Goal: Information Seeking & Learning: Learn about a topic

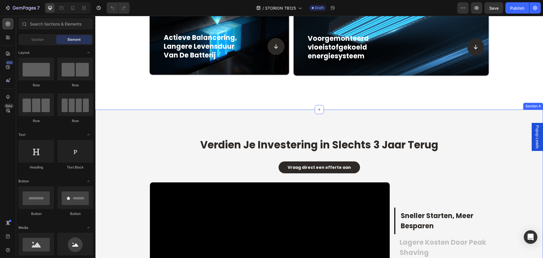
scroll to position [820, 0]
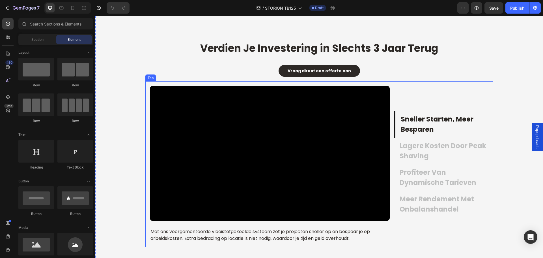
click at [429, 127] on p "sneller starten, meer besparen" at bounding box center [444, 124] width 87 height 20
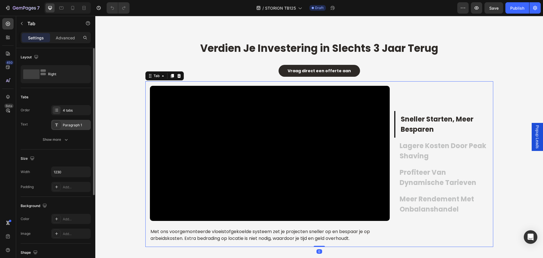
click at [73, 123] on div "Paragraph 1" at bounding box center [76, 125] width 27 height 5
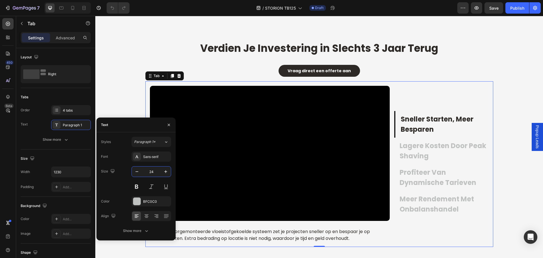
click at [155, 171] on input "24" at bounding box center [151, 171] width 19 height 10
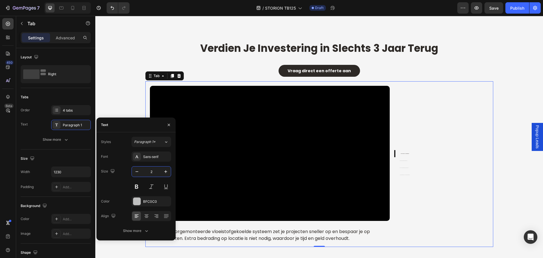
type input "20"
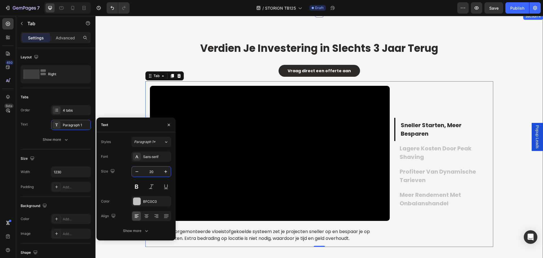
click at [506, 166] on div "Verdien Je Investering in Slechts 3 Jaar Terug Heading Vraag direct een offerte…" at bounding box center [319, 143] width 439 height 205
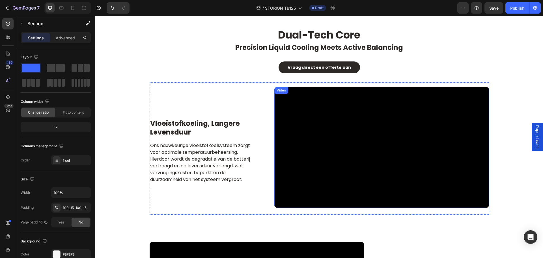
scroll to position [1132, 0]
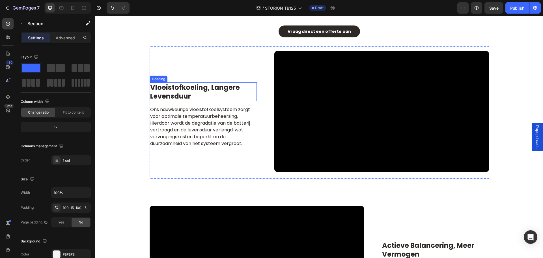
click at [212, 94] on h2 "vloeistofkoeling, langere levensduur" at bounding box center [203, 91] width 107 height 19
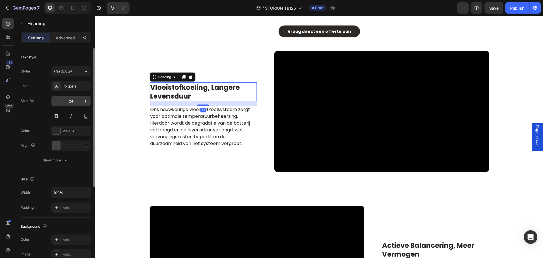
click at [75, 102] on input "24" at bounding box center [71, 101] width 19 height 10
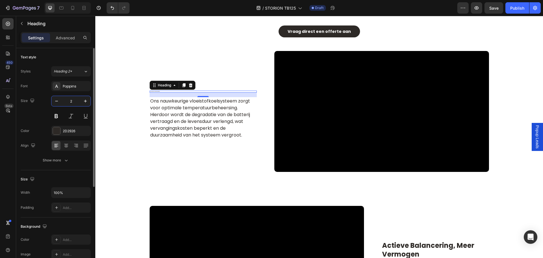
type input "20"
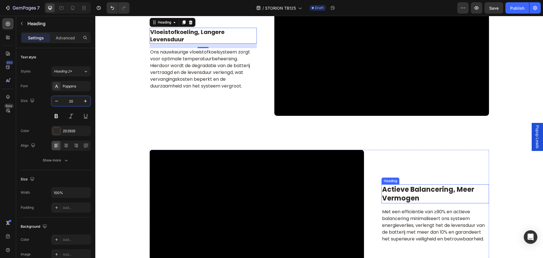
scroll to position [1188, 0]
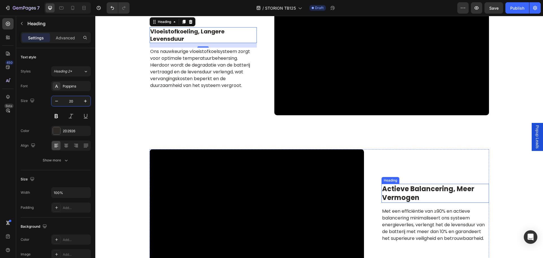
click at [435, 192] on h2 "actieve balancering, meer vermogen" at bounding box center [435, 193] width 107 height 19
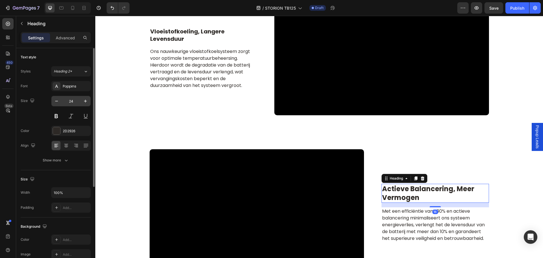
click at [76, 103] on input "24" at bounding box center [71, 101] width 19 height 10
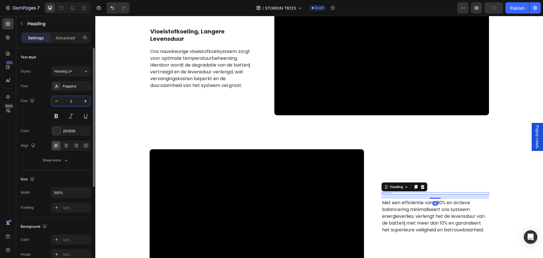
type input "20"
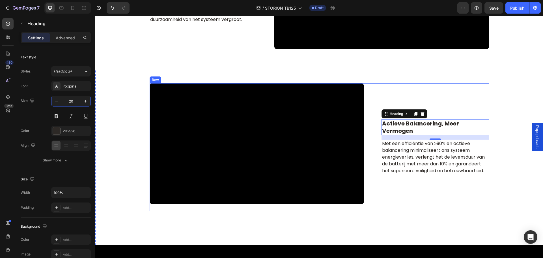
scroll to position [1330, 0]
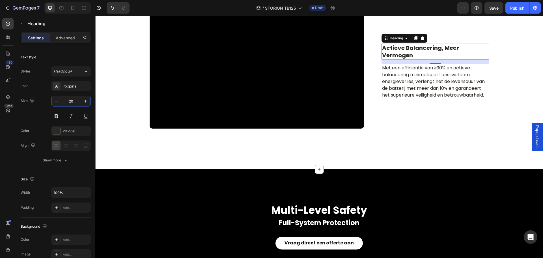
click at [422, 159] on div "actieve balancering, meer vermogen Heading 16 Met een efficiëntie van ≥90% en a…" at bounding box center [319, 81] width 448 height 175
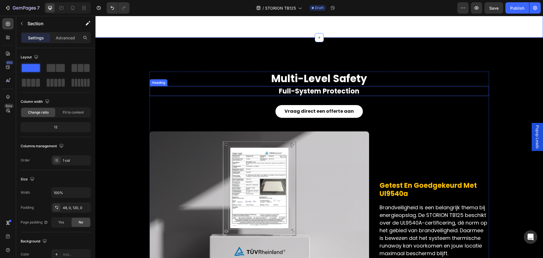
scroll to position [1499, 0]
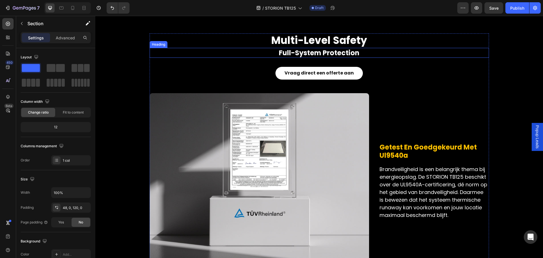
click at [323, 54] on h2 "full-system protection" at bounding box center [320, 53] width 340 height 10
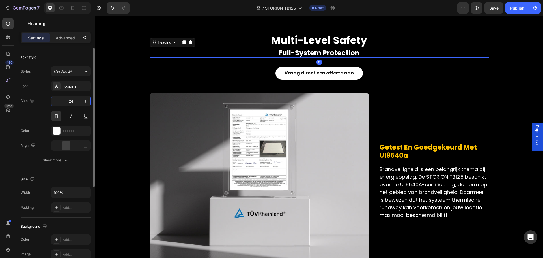
click at [76, 100] on input "24" at bounding box center [71, 101] width 19 height 10
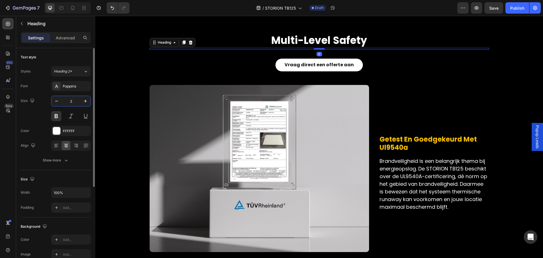
type input "20"
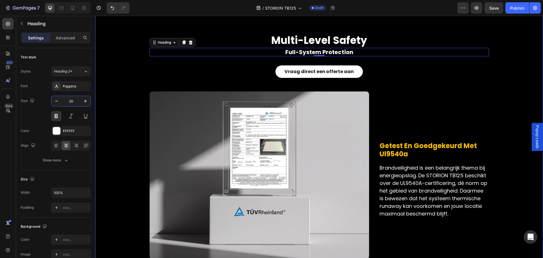
click at [134, 73] on div "multi-level safety Heading full-system protection Heading 0 Vraag direct een of…" at bounding box center [319, 252] width 439 height 439
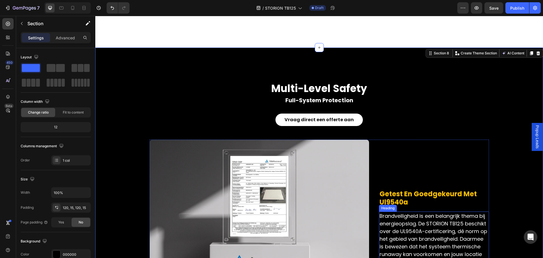
scroll to position [1415, 0]
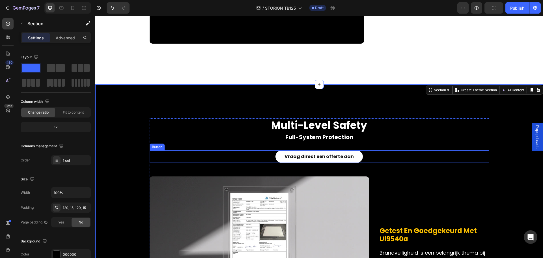
click at [358, 155] on link "Vraag direct een offerte aan" at bounding box center [319, 156] width 87 height 13
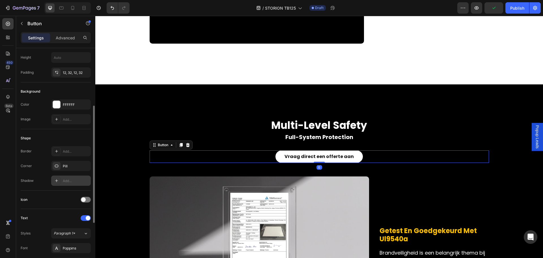
scroll to position [170, 0]
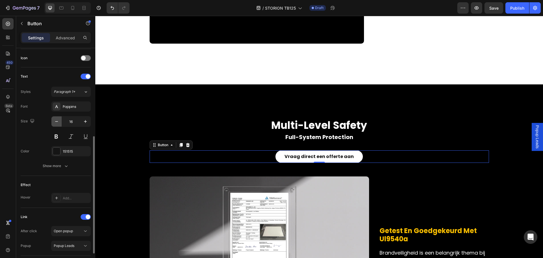
click at [54, 123] on icon "button" at bounding box center [57, 122] width 6 height 6
type input "14"
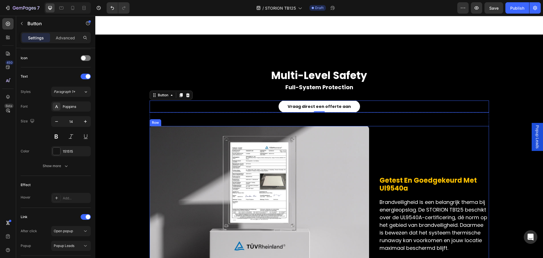
scroll to position [1556, 0]
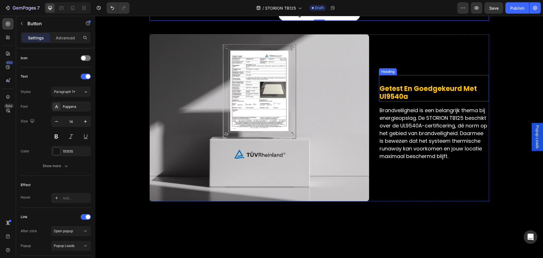
click at [412, 91] on span "getest en goedgekeurd met ul9540a" at bounding box center [428, 93] width 97 height 18
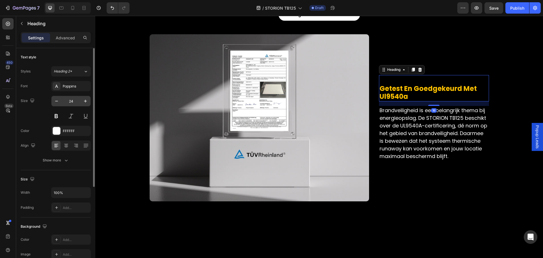
click at [74, 101] on input "24" at bounding box center [71, 101] width 19 height 10
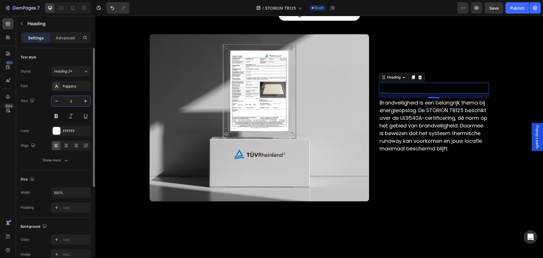
type input "20"
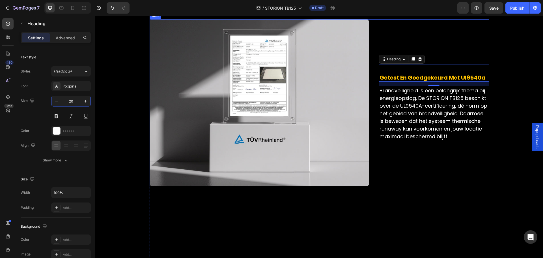
scroll to position [1584, 0]
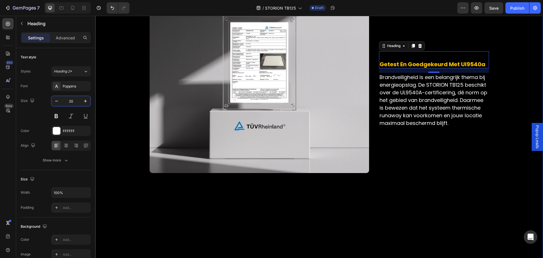
click at [498, 107] on div "multi-level safety Heading full-system protection Heading Vraag direct een offe…" at bounding box center [319, 168] width 439 height 439
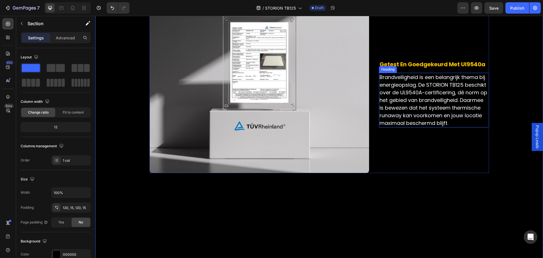
click at [420, 116] on h2 "Brandveiligheid is een belangrijk thema bij energieopslag. De STORION TB125 bes…" at bounding box center [434, 100] width 110 height 55
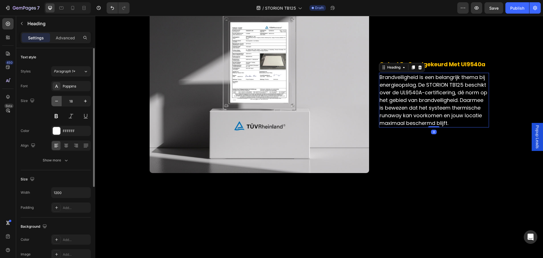
click at [57, 102] on icon "button" at bounding box center [57, 101] width 6 height 6
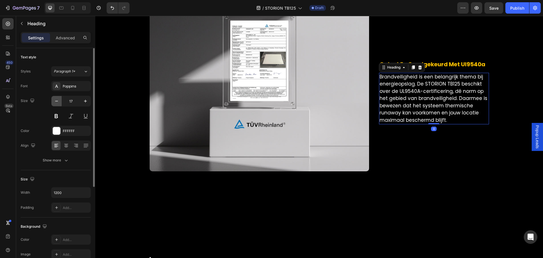
type input "16"
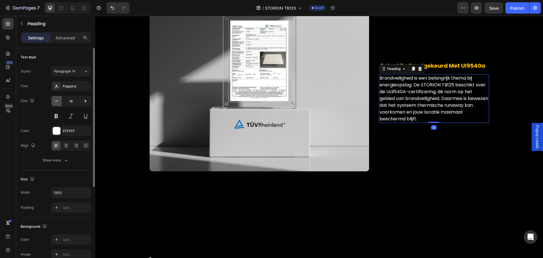
scroll to position [1587, 0]
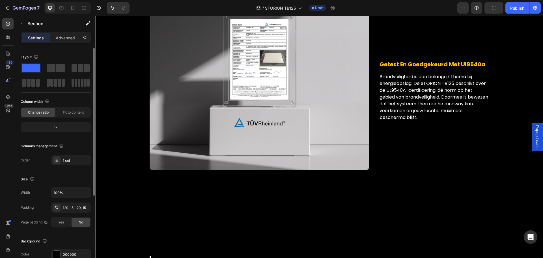
click at [507, 177] on div "multi-level safety Heading full-system protection Heading Vraag direct een offe…" at bounding box center [319, 164] width 439 height 439
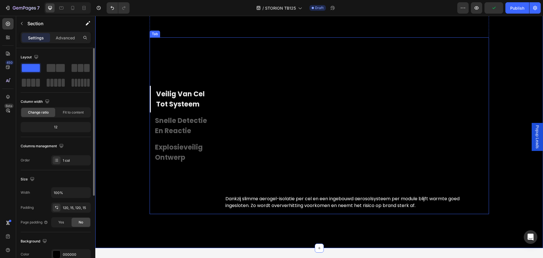
click at [172, 101] on p "veilig van cel tot systeem" at bounding box center [185, 99] width 59 height 20
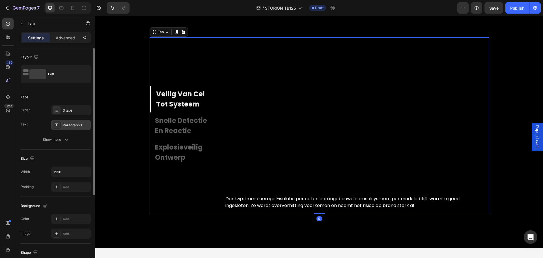
click at [69, 124] on div "Paragraph 1" at bounding box center [76, 125] width 27 height 5
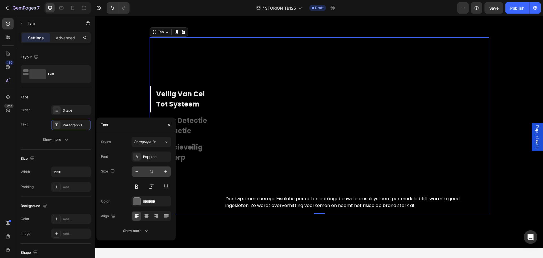
click at [159, 173] on input "24" at bounding box center [151, 171] width 19 height 10
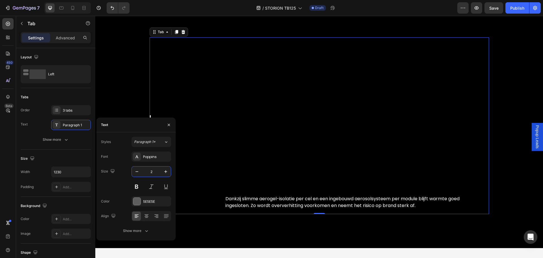
type input "20"
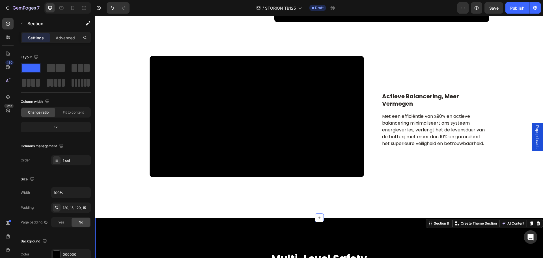
scroll to position [1248, 0]
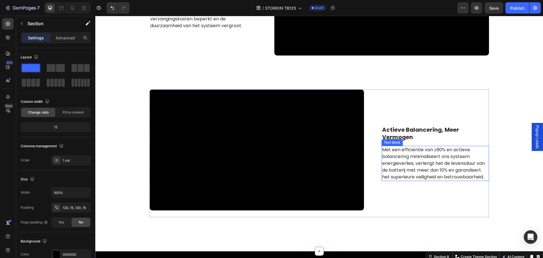
click at [420, 169] on p "Met een efficiëntie van ≥90% en actieve balancering minimaliseert ons systeem e…" at bounding box center [435, 163] width 106 height 34
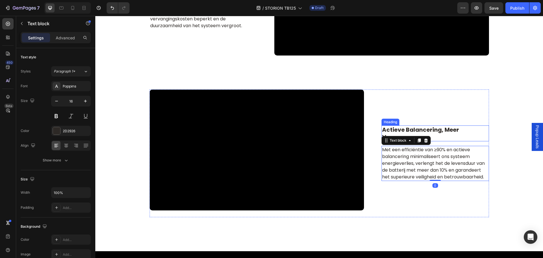
scroll to position [1107, 0]
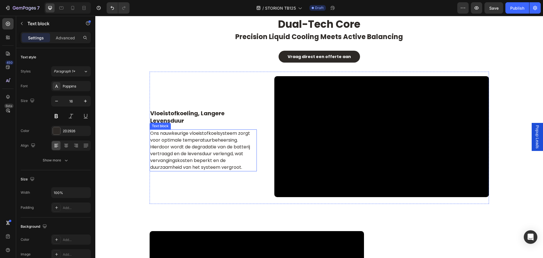
click at [210, 143] on p "Ons nauwkeurige vloeistofkoelsysteem zorgt voor optimale temperatuurbeheersing.…" at bounding box center [203, 150] width 106 height 41
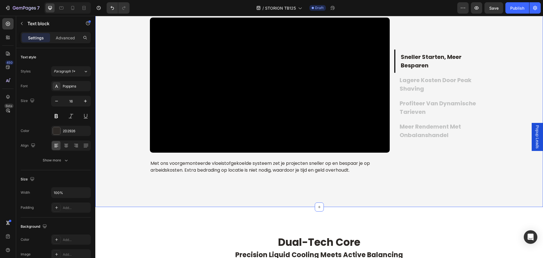
scroll to position [852, 0]
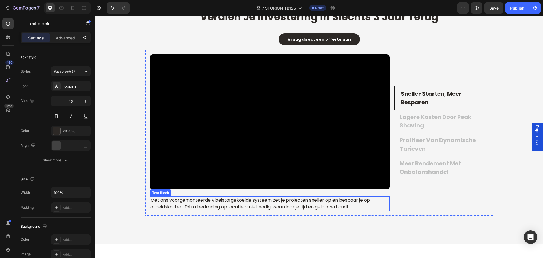
click at [284, 201] on p "Met ons voorgemonteerde vloeistofgekoelde systeem zet je projecten sneller op e…" at bounding box center [270, 204] width 239 height 14
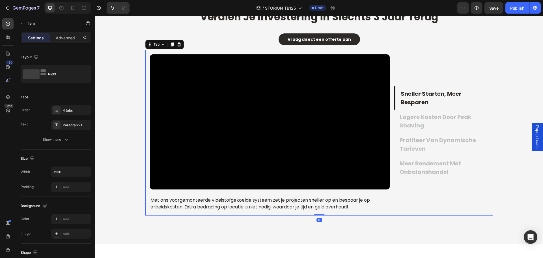
click at [422, 127] on p "lagere kosten door peak shaving" at bounding box center [444, 121] width 88 height 17
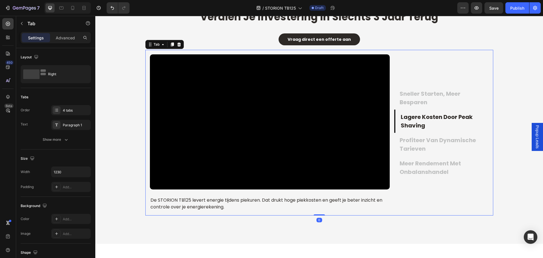
click at [429, 147] on p "profiteer van dynamische tarieven" at bounding box center [444, 144] width 88 height 17
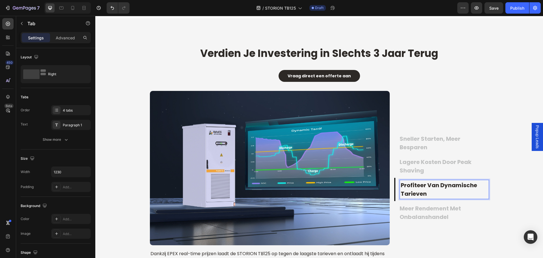
scroll to position [860, 0]
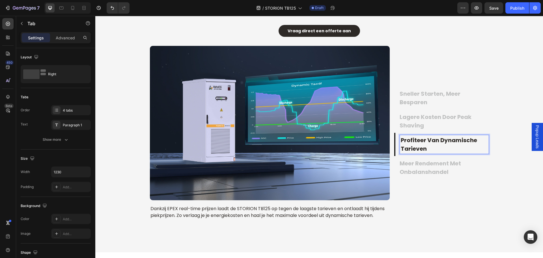
click at [419, 173] on p "meer rendement met onbalanshandel" at bounding box center [444, 167] width 88 height 17
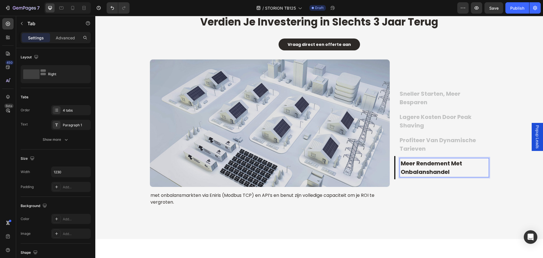
click at [420, 146] on p "profiteer van dynamische tarieven" at bounding box center [444, 144] width 88 height 17
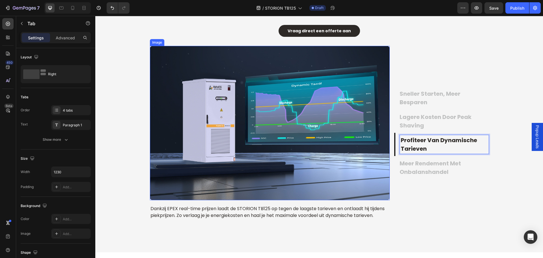
click at [309, 177] on img at bounding box center [270, 123] width 240 height 154
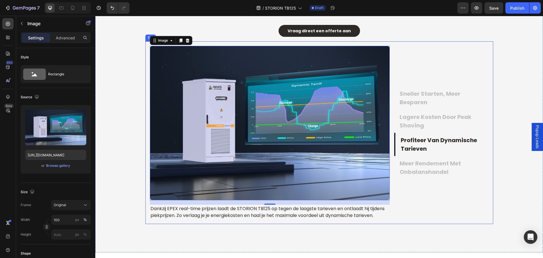
click at [416, 124] on p "lagere kosten door peak shaving" at bounding box center [444, 121] width 88 height 17
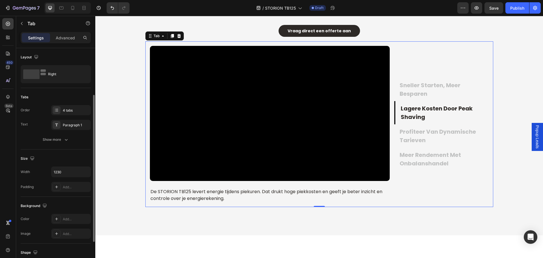
scroll to position [121, 0]
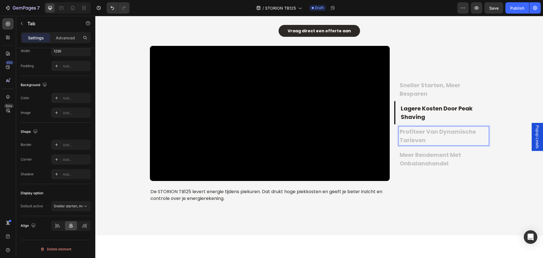
click at [432, 140] on p "profiteer van dynamische tarieven" at bounding box center [444, 135] width 88 height 17
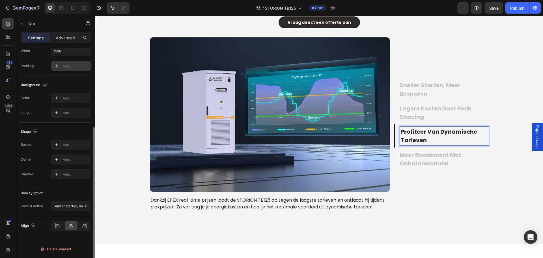
scroll to position [0, 0]
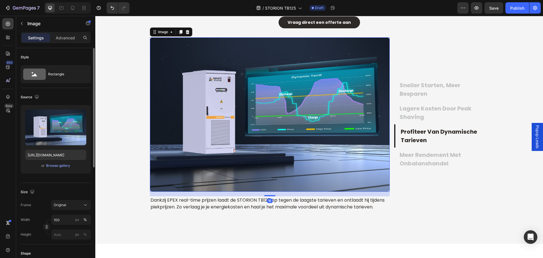
click at [265, 124] on img at bounding box center [270, 114] width 240 height 154
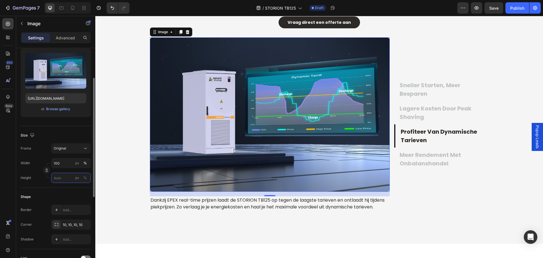
click at [58, 177] on input "px %" at bounding box center [71, 178] width 40 height 10
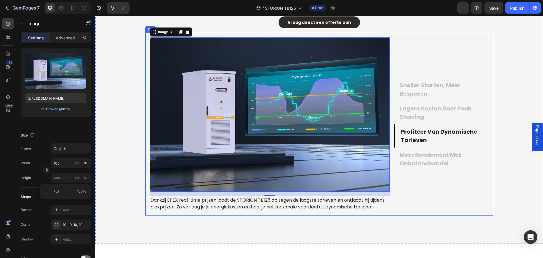
click at [432, 160] on p "meer rendement met onbalanshandel" at bounding box center [444, 159] width 88 height 17
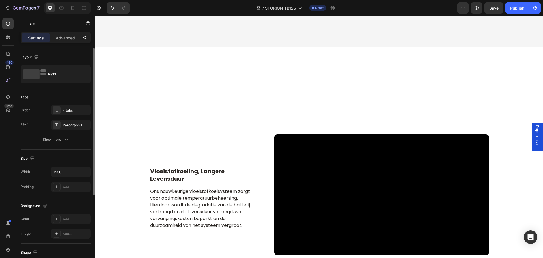
scroll to position [1237, 0]
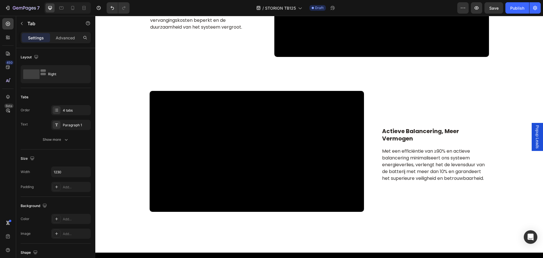
click at [427, 159] on p "Met een efficiëntie van ≥90% en actieve balancering minimaliseert ons systeem e…" at bounding box center [435, 165] width 106 height 34
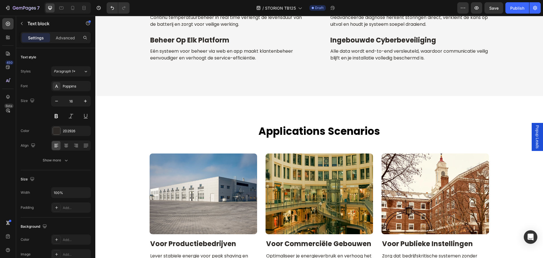
scroll to position [2170, 0]
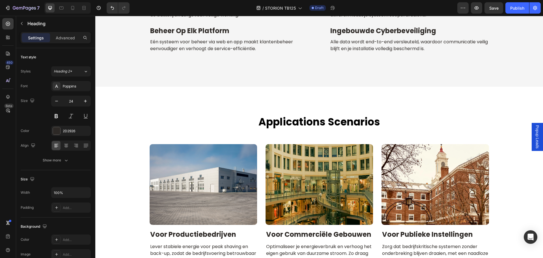
click at [76, 99] on input "24" at bounding box center [71, 101] width 19 height 10
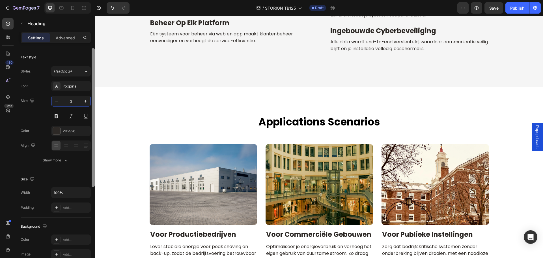
type input "20"
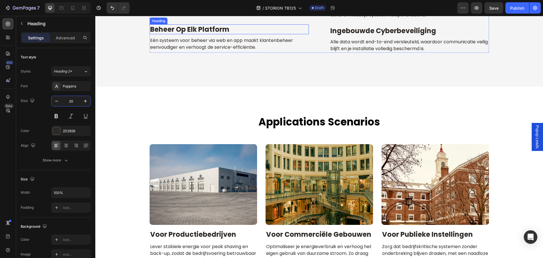
click at [232, 34] on h2 "beheer op elk platform" at bounding box center [229, 29] width 159 height 10
click at [72, 103] on input "24" at bounding box center [71, 101] width 19 height 10
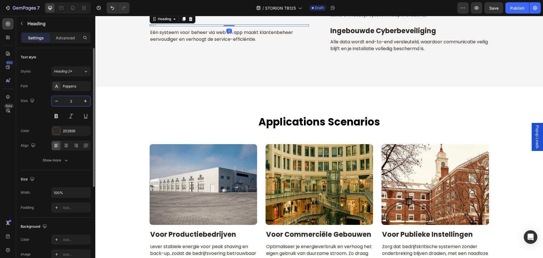
type input "20"
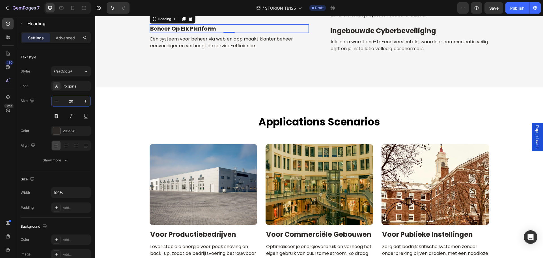
click at [77, 102] on input "24" at bounding box center [71, 101] width 19 height 10
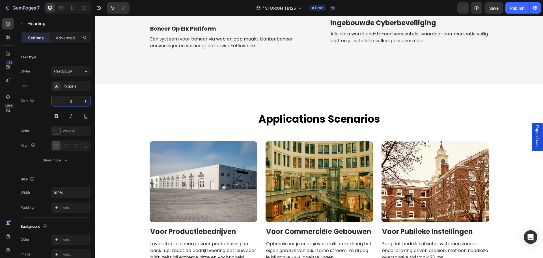
type input "20"
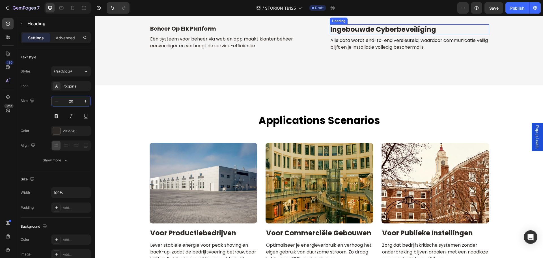
click at [420, 34] on h2 "ingebouwde cyberbeveiliging" at bounding box center [409, 29] width 159 height 10
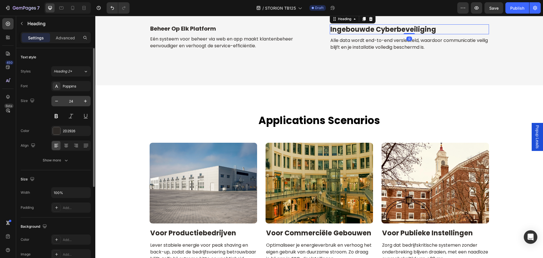
click at [76, 100] on input "24" at bounding box center [71, 101] width 19 height 10
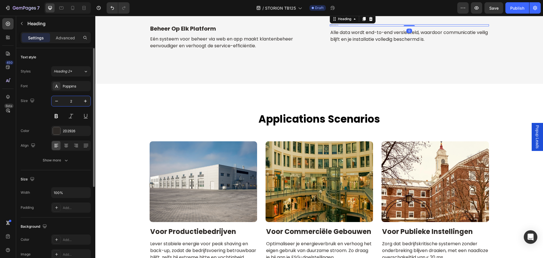
type input "20"
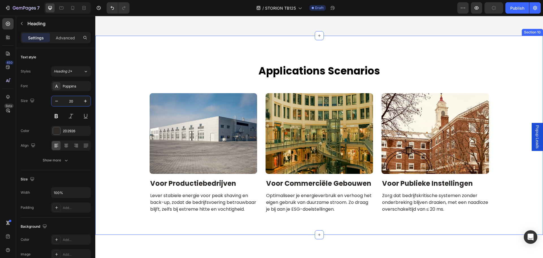
scroll to position [2227, 0]
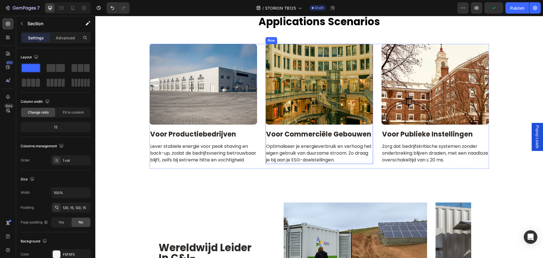
scroll to position [2425, 0]
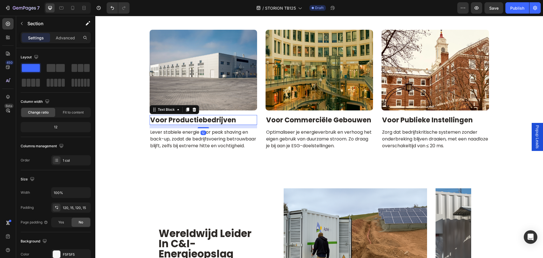
click at [238, 120] on p "voor productiebedrijven" at bounding box center [203, 119] width 106 height 9
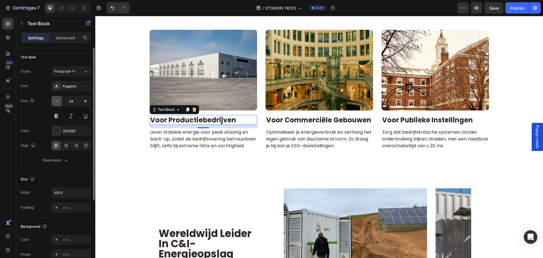
click at [57, 103] on icon "button" at bounding box center [57, 101] width 6 height 6
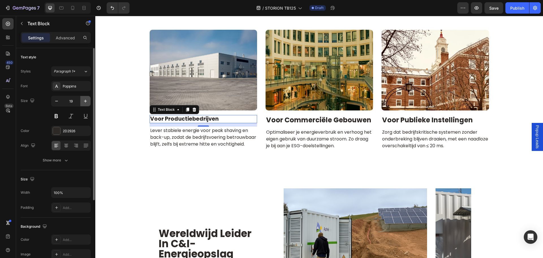
click at [83, 102] on icon "button" at bounding box center [86, 101] width 6 height 6
type input "20"
click at [341, 123] on p "voor commerciële gebouwen" at bounding box center [319, 119] width 106 height 9
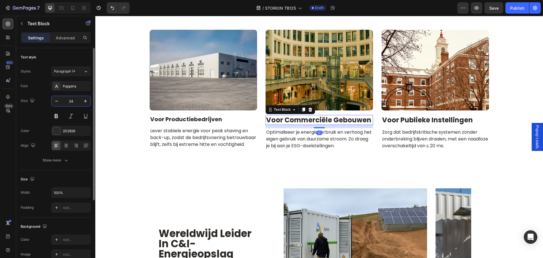
click at [70, 100] on input "24" at bounding box center [71, 101] width 19 height 10
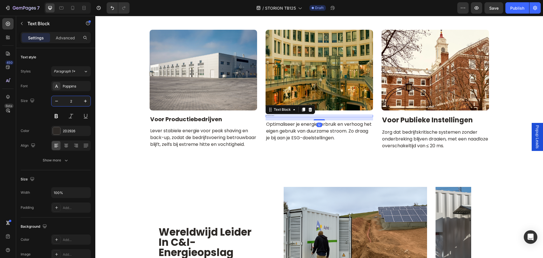
type input "20"
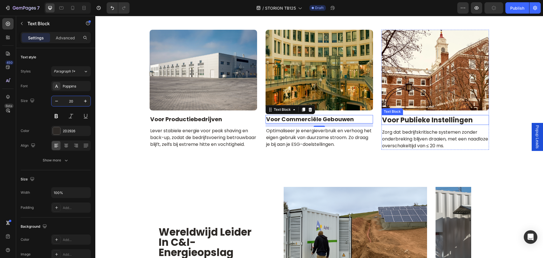
click at [407, 118] on p "voor publieke instellingen" at bounding box center [435, 119] width 106 height 9
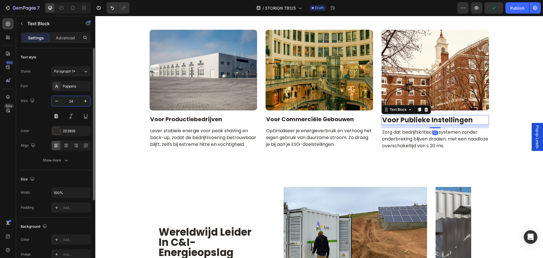
click at [80, 102] on input "24" at bounding box center [71, 101] width 19 height 10
type input "1"
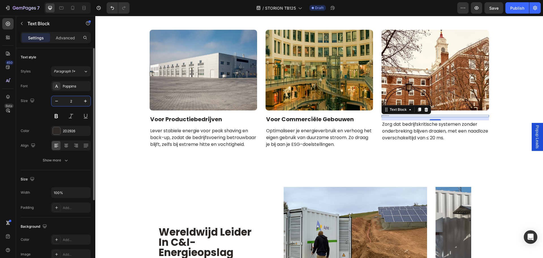
type input "20"
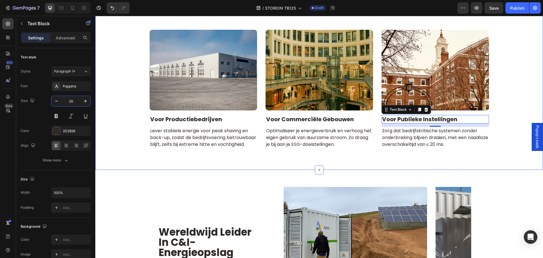
click at [305, 160] on div "applications scenarios Heading Row Image voor productiebedrijven Text Block Lev…" at bounding box center [319, 70] width 448 height 197
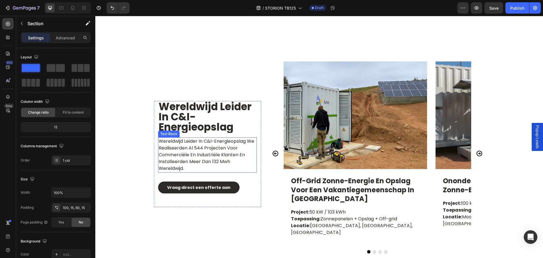
scroll to position [2595, 0]
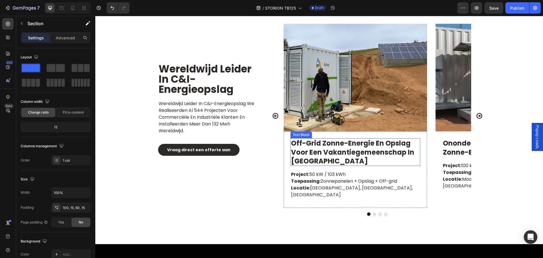
click at [305, 144] on p "off-grid zonne-energie en opslag voor een vakantiegemeenschap in nsw" at bounding box center [355, 152] width 129 height 27
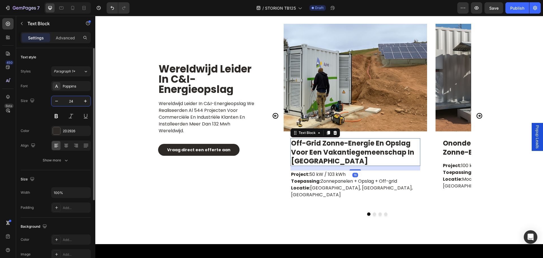
click at [77, 102] on input "24" at bounding box center [71, 101] width 19 height 10
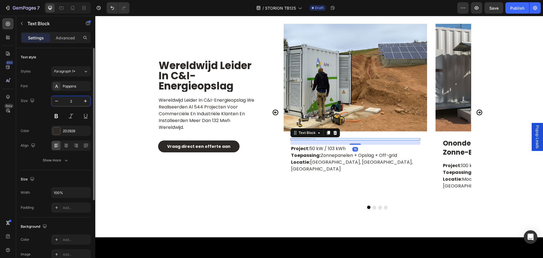
type input "20"
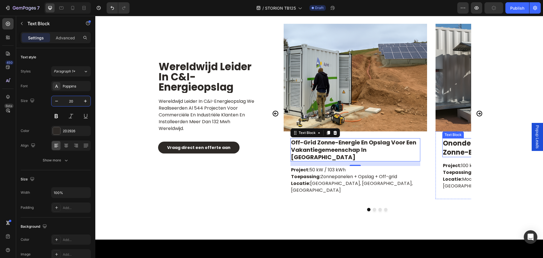
click at [449, 148] on p "ononderbroken olieproductie met zonne-energie" at bounding box center [507, 148] width 129 height 18
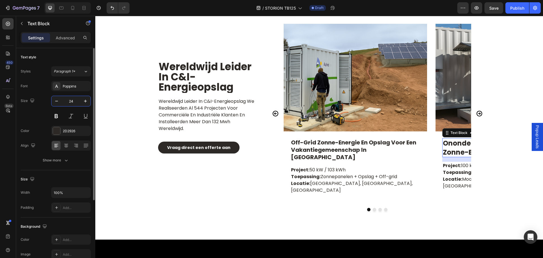
click at [74, 99] on input "24" at bounding box center [71, 101] width 19 height 10
click at [332, 151] on p "off-grid zonne-energie en opslag voor een vakantiegemeenschap in nsw" at bounding box center [355, 150] width 129 height 22
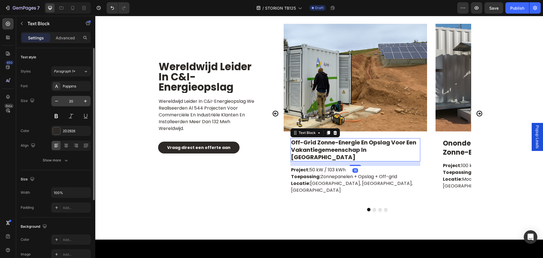
click at [75, 100] on input "20" at bounding box center [71, 101] width 19 height 10
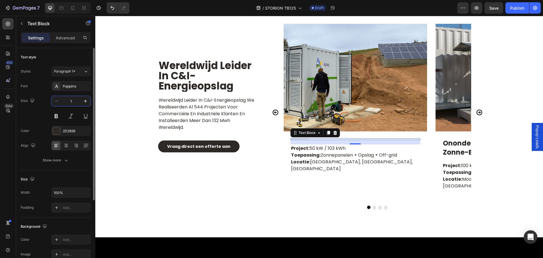
type input "16"
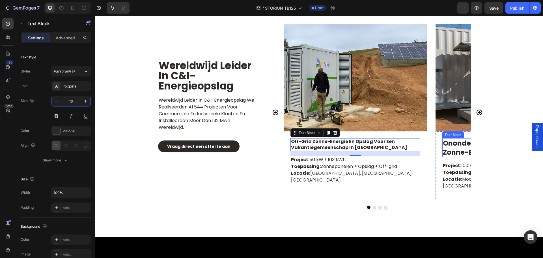
click at [456, 147] on p "ononderbroken olieproductie met zonne-energie" at bounding box center [507, 148] width 129 height 18
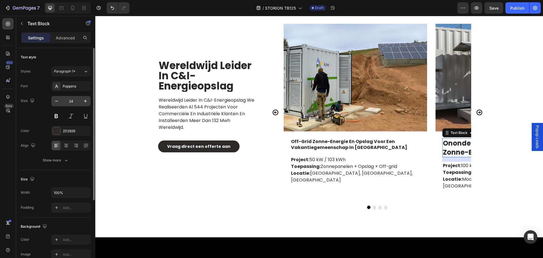
click at [73, 99] on input "24" at bounding box center [71, 101] width 19 height 10
type input "16"
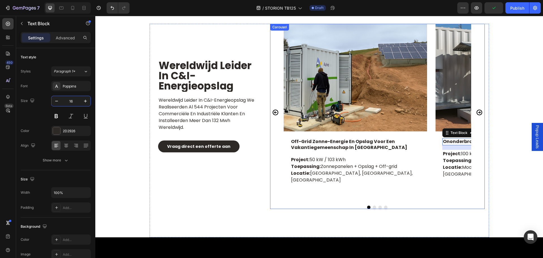
click at [477, 112] on icon "Carousel Next Arrow" at bounding box center [479, 112] width 7 height 7
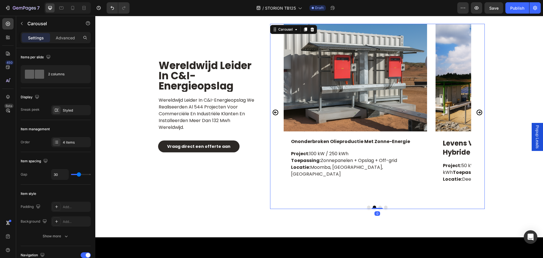
click at [477, 112] on icon "Carousel Next Arrow" at bounding box center [479, 112] width 7 height 7
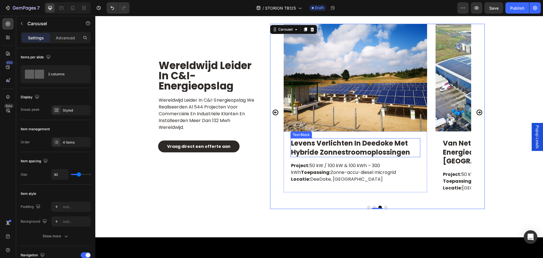
click at [367, 147] on p "levens verlichten in deedoke met hybride zonnestroomoplossingen" at bounding box center [355, 148] width 129 height 18
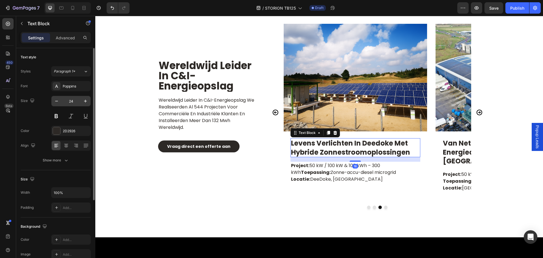
click at [76, 105] on input "24" at bounding box center [71, 101] width 19 height 10
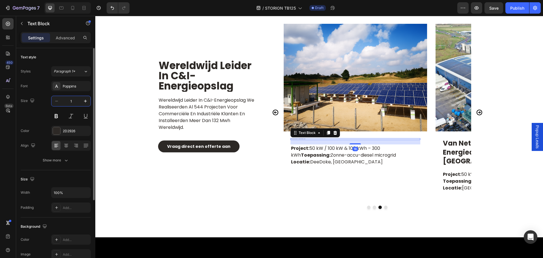
type input "16"
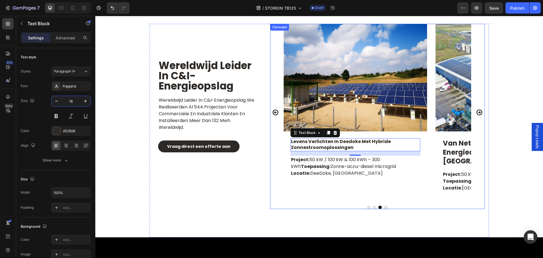
click at [476, 113] on icon "Carousel Next Arrow" at bounding box center [479, 112] width 6 height 6
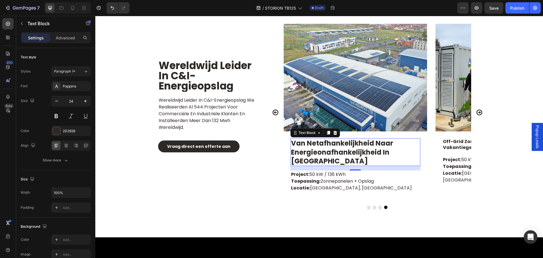
click at [341, 154] on p "van netafhankelijkheid naar energieonafhankelijkheid in somerset" at bounding box center [355, 152] width 129 height 27
click at [78, 97] on input "24" at bounding box center [71, 101] width 19 height 10
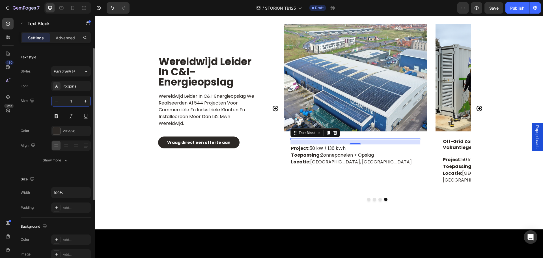
type input "16"
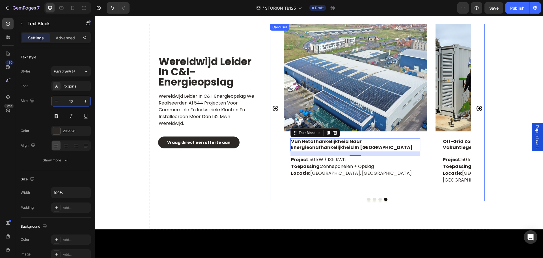
click at [477, 106] on icon "Carousel Next Arrow" at bounding box center [479, 108] width 7 height 7
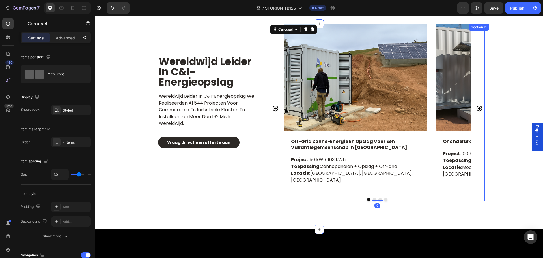
click at [199, 194] on div "wereldwijd leider in c&i-energieopslag Heading wereldwijd leider in c&i-energie…" at bounding box center [207, 112] width 107 height 177
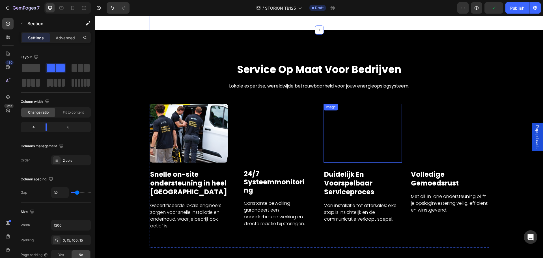
scroll to position [2906, 0]
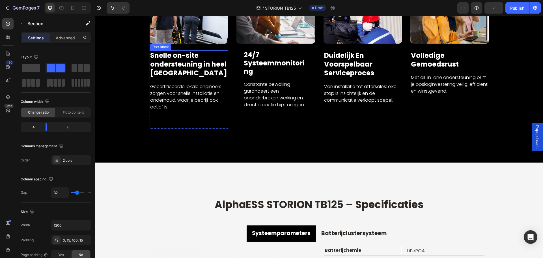
click at [194, 67] on p "Snelle on-site ondersteuning in heel Europa" at bounding box center [189, 64] width 78 height 27
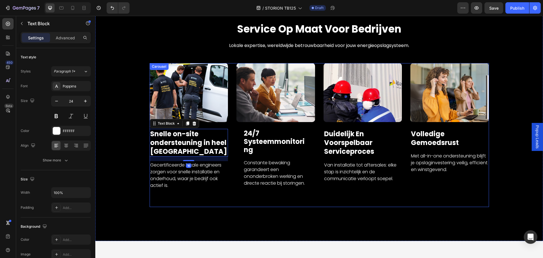
scroll to position [2821, 0]
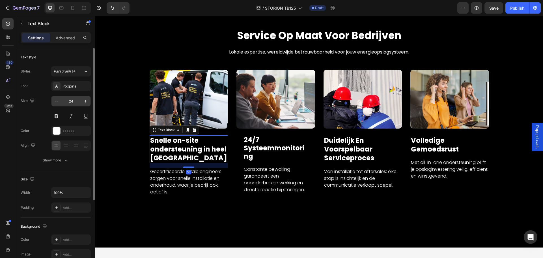
click at [76, 105] on input "24" at bounding box center [71, 101] width 19 height 10
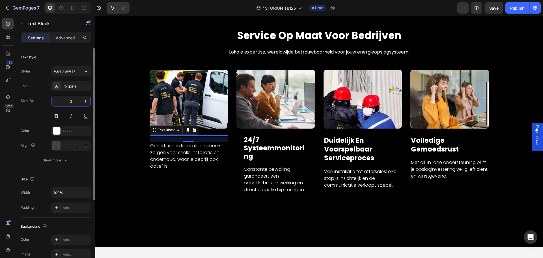
type input "20"
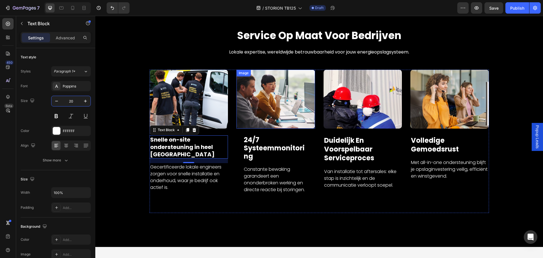
click at [266, 145] on p "24/7 systeemmonitoring" at bounding box center [276, 148] width 64 height 24
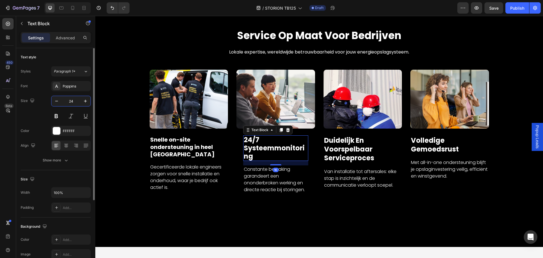
click at [79, 99] on input "24" at bounding box center [71, 101] width 19 height 10
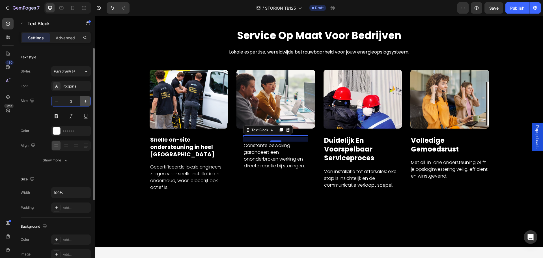
type input "20"
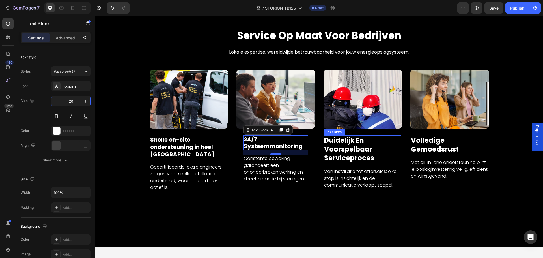
click at [359, 142] on p "duidelijk en voorspelbaar serviceproces" at bounding box center [362, 149] width 77 height 27
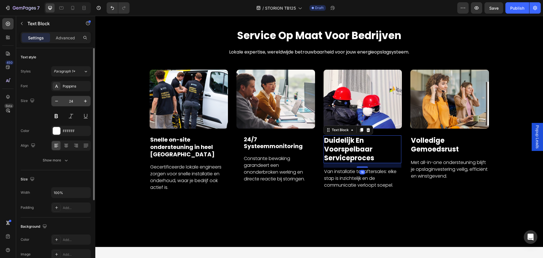
click at [74, 101] on input "24" at bounding box center [71, 101] width 19 height 10
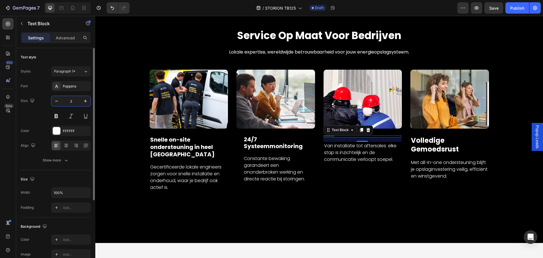
type input "20"
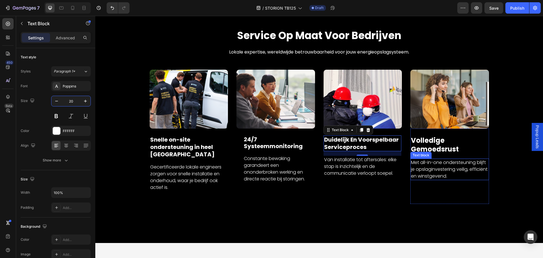
click at [448, 142] on p "volledige gemoedsrust" at bounding box center [450, 145] width 78 height 18
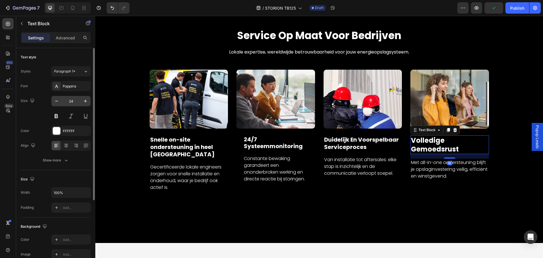
click at [76, 100] on input "24" at bounding box center [71, 101] width 19 height 10
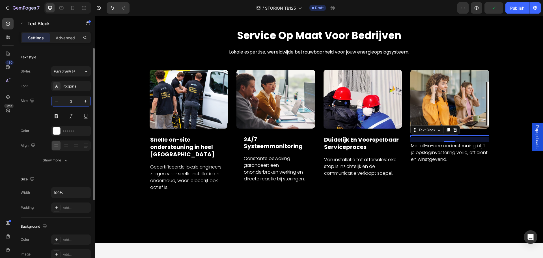
type input "20"
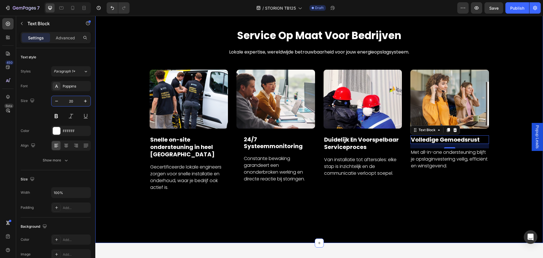
click at [498, 178] on div "Image Snelle on-site ondersteuning in heel Europa Text Block Gecertificeerde lo…" at bounding box center [319, 139] width 439 height 139
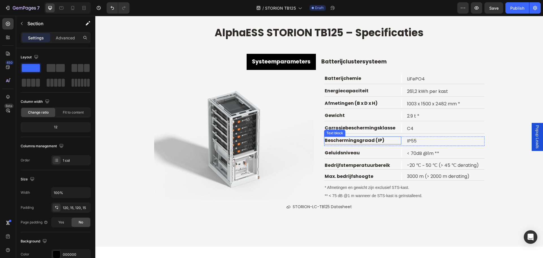
scroll to position [3076, 0]
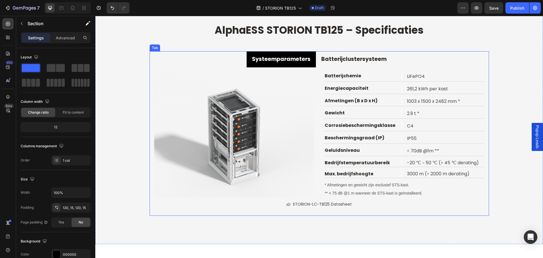
click at [285, 61] on strong "Systeemparameters" at bounding box center [281, 59] width 59 height 8
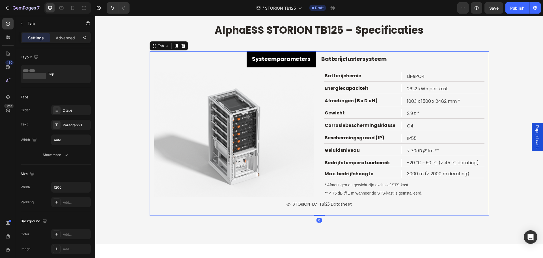
drag, startPoint x: 286, startPoint y: 59, endPoint x: 252, endPoint y: 81, distance: 41.1
click at [286, 59] on strong "Systeemparameters" at bounding box center [281, 59] width 59 height 8
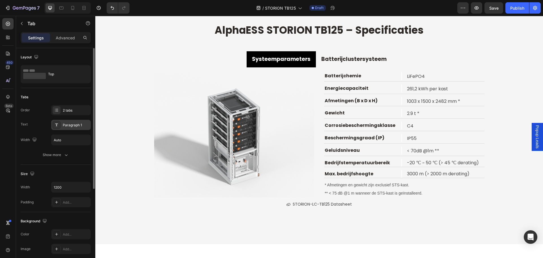
click at [74, 126] on div "Paragraph 1" at bounding box center [76, 125] width 27 height 5
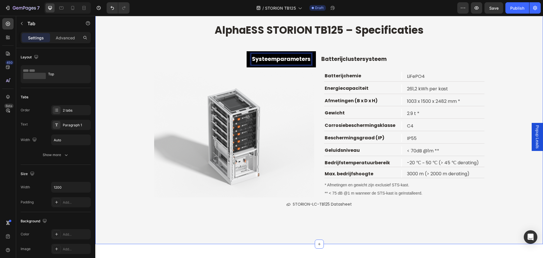
click at [131, 70] on div "AlphaESS STORION TB125 – Specificaties Heading Systeemparameters Batterijcluste…" at bounding box center [319, 119] width 448 height 194
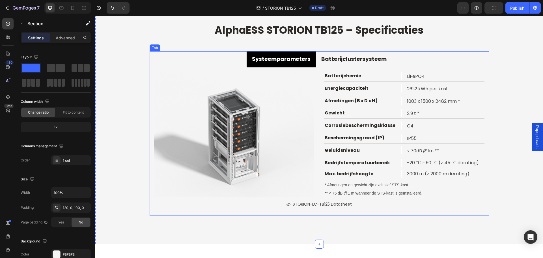
click at [293, 59] on strong "Systeemparameters" at bounding box center [281, 59] width 59 height 8
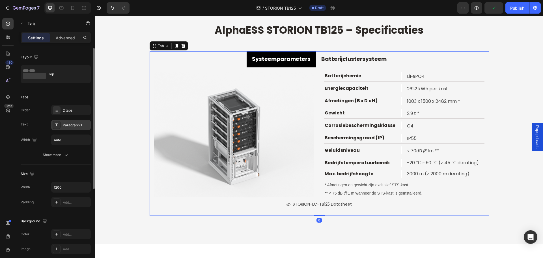
click at [76, 123] on div "Paragraph 1" at bounding box center [76, 125] width 27 height 5
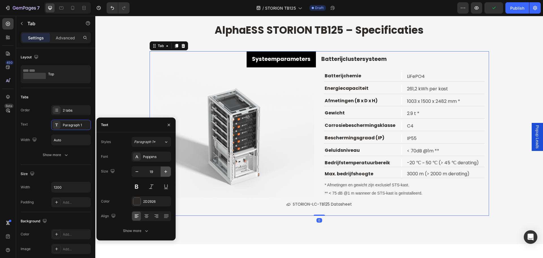
click at [166, 172] on icon "button" at bounding box center [165, 171] width 3 height 3
type input "20"
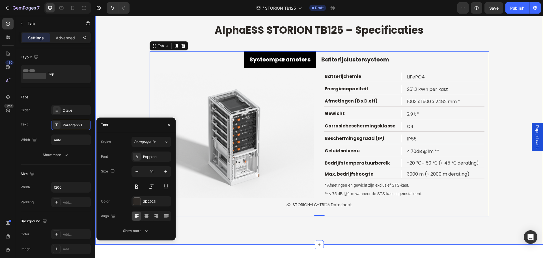
click at [130, 96] on div "AlphaESS STORION TB125 – Specificaties Heading Systeemparameters Batterijcluste…" at bounding box center [319, 119] width 448 height 194
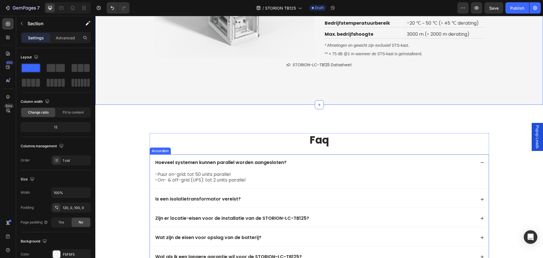
scroll to position [3274, 0]
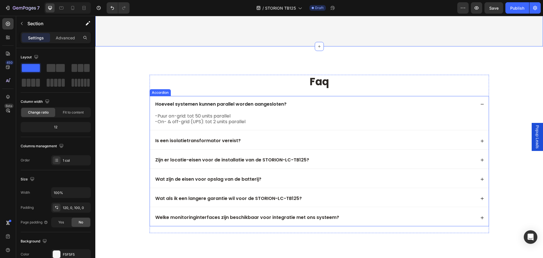
click at [335, 80] on h2 "faq" at bounding box center [320, 82] width 340 height 14
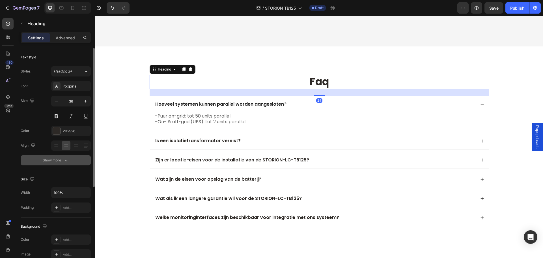
click at [66, 159] on icon "button" at bounding box center [66, 160] width 6 height 6
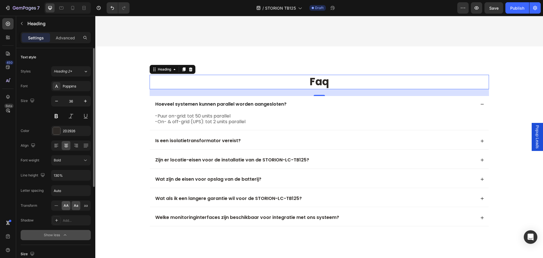
drag, startPoint x: 65, startPoint y: 205, endPoint x: 187, endPoint y: 53, distance: 195.4
click at [65, 205] on span "AA" at bounding box center [66, 205] width 5 height 5
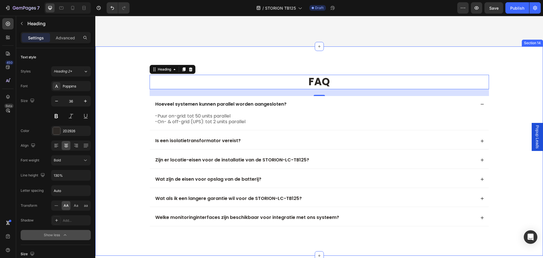
click at [305, 61] on div "FAQ Heading 24 Hoeveel systemen kunnen parallel worden aangesloten? -Puur on-gr…" at bounding box center [319, 150] width 448 height 209
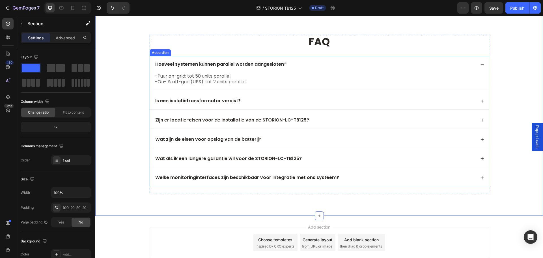
scroll to position [3283, 0]
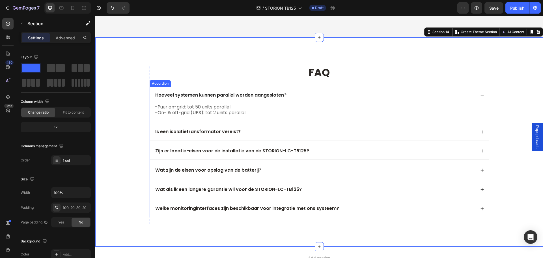
click at [159, 98] on div "Hoeveel systemen kunnen parallel worden aangesloten?" at bounding box center [220, 95] width 133 height 8
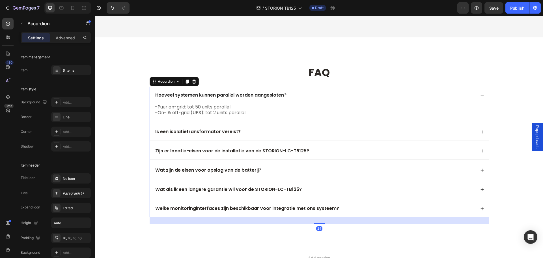
click at [155, 97] on p "Hoeveel systemen kunnen parallel worden aangesloten?" at bounding box center [220, 95] width 131 height 6
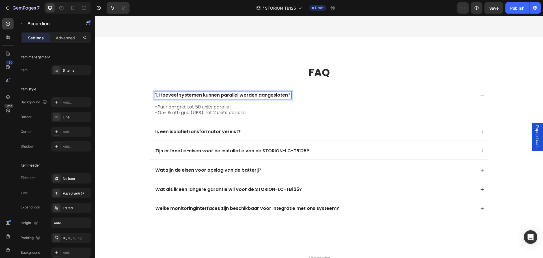
click at [181, 131] on p "Is een isolatietransformator vereist?" at bounding box center [197, 132] width 85 height 6
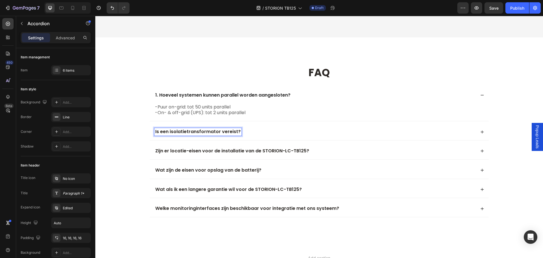
click at [152, 130] on div "Is een isolatietransformator vereist?" at bounding box center [319, 131] width 339 height 17
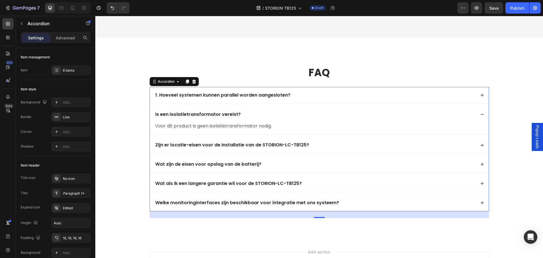
click at [154, 115] on div "Is een isolatietransformator vereist?" at bounding box center [197, 115] width 87 height 8
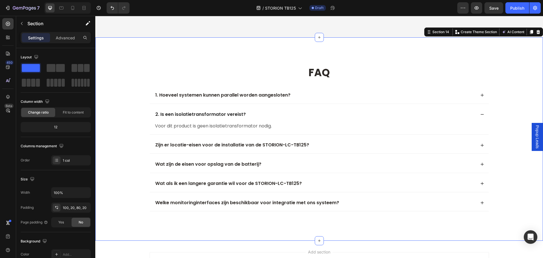
click at [136, 134] on div "FAQ Heading 1. Hoeveel systemen kunnen parallel worden aangesloten? 2. Is een i…" at bounding box center [319, 142] width 437 height 152
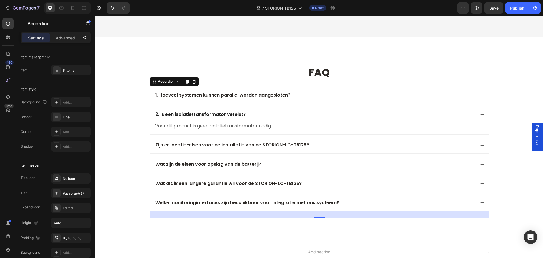
click at [175, 151] on div "Zijn er locatie-eisen voor de installatie van de STORION-LC-TB125?" at bounding box center [319, 145] width 339 height 17
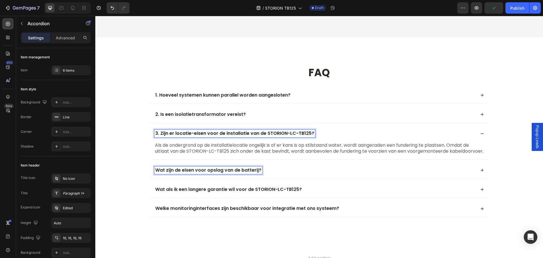
click at [160, 173] on p "Wat zijn de eisen voor opslag van de batterij?" at bounding box center [208, 170] width 106 height 6
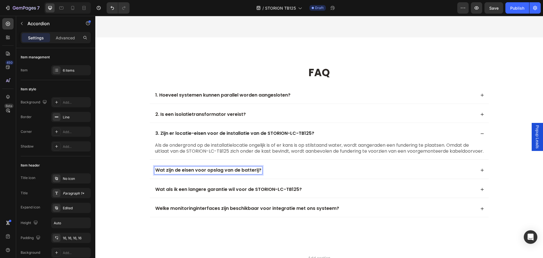
click at [155, 173] on p "Wat zijn de eisen voor opslag van de batterij?" at bounding box center [208, 170] width 106 height 6
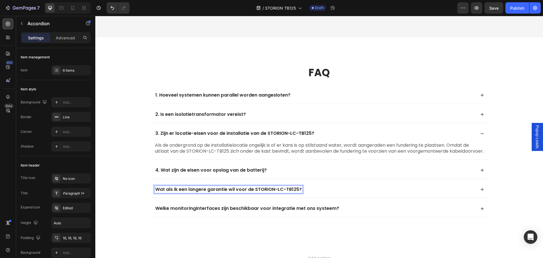
click at [155, 192] on p "Wat als ik een langere garantie wil voor de STORION-LC-TB125?" at bounding box center [228, 189] width 147 height 6
click at [154, 212] on div "Welke monitoringinterfaces zijn beschikbaar voor integratie met ons systeem?" at bounding box center [247, 209] width 186 height 8
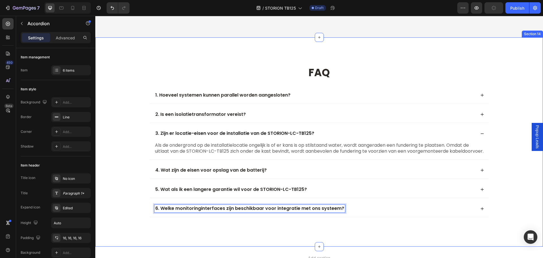
click at [127, 174] on div "FAQ Heading 1. Hoeveel systemen kunnen parallel worden aangesloten? 2. Is een i…" at bounding box center [319, 145] width 437 height 158
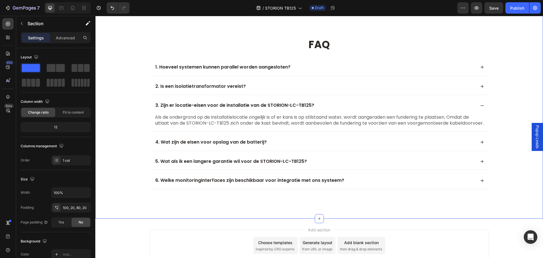
scroll to position [3254, 0]
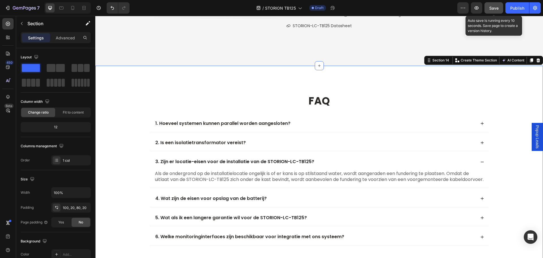
click at [498, 8] on span "Save" at bounding box center [493, 8] width 9 height 5
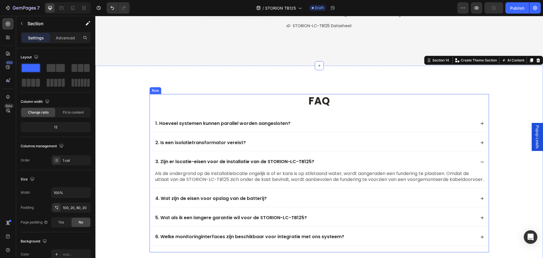
scroll to position [3345, 0]
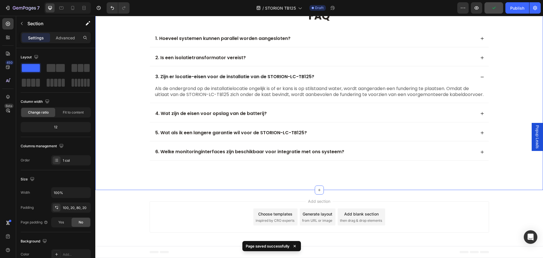
click at [130, 128] on div "FAQ Heading 1. Hoeveel systemen kunnen parallel worden aangesloten? 2. Is een i…" at bounding box center [319, 88] width 437 height 158
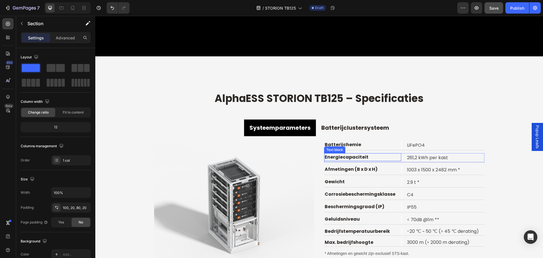
scroll to position [2977, 0]
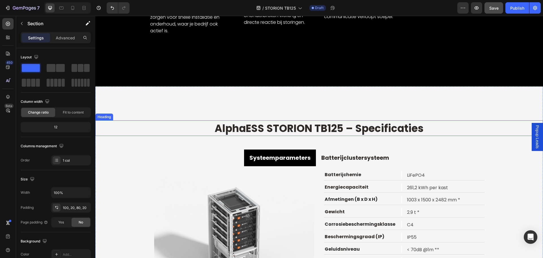
click at [439, 128] on h2 "AlphaESS STORION TB125 – Specificaties" at bounding box center [319, 128] width 448 height 14
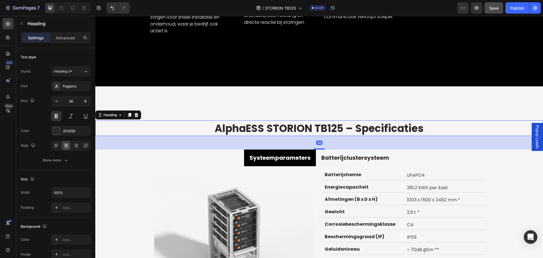
click at [434, 125] on h2 "AlphaESS STORION TB125 – Specificaties" at bounding box center [319, 128] width 448 height 14
click at [407, 87] on div "AlphaESS STORION TB125 – Specificaties Heading 48 Systeemparameters Batterijclu…" at bounding box center [319, 214] width 448 height 256
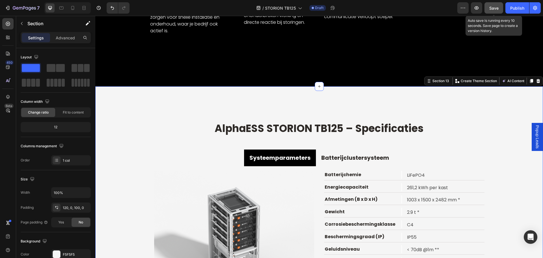
click at [491, 7] on span "Save" at bounding box center [493, 8] width 9 height 5
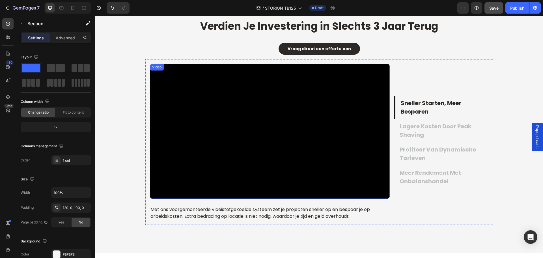
scroll to position [849, 0]
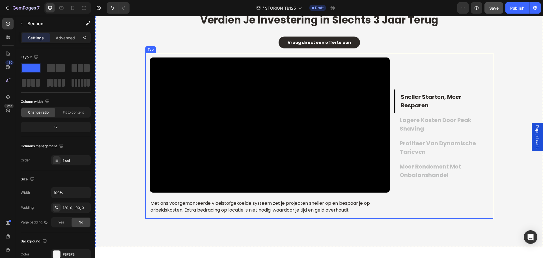
click at [416, 99] on p "sneller starten, meer besparen" at bounding box center [444, 101] width 87 height 17
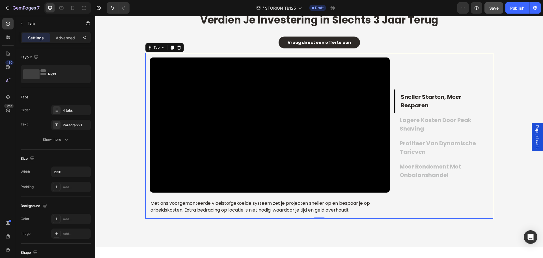
click at [431, 121] on p "lagere kosten door peak shaving" at bounding box center [444, 124] width 88 height 17
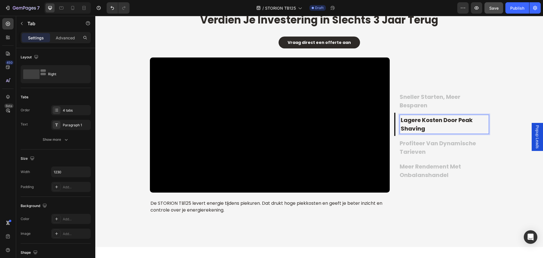
click at [438, 149] on p "profiteer van dynamische tarieven" at bounding box center [444, 147] width 88 height 17
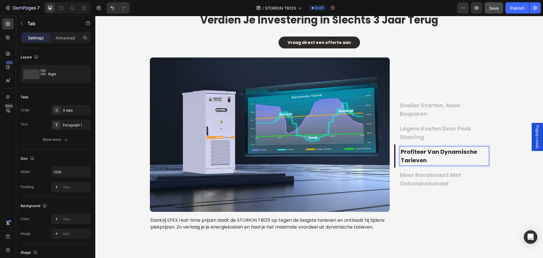
scroll to position [857, 0]
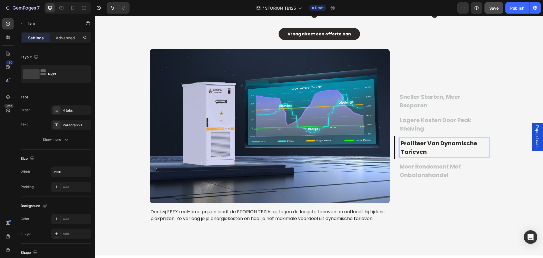
click at [432, 169] on p "meer rendement met onbalanshandel" at bounding box center [444, 170] width 88 height 17
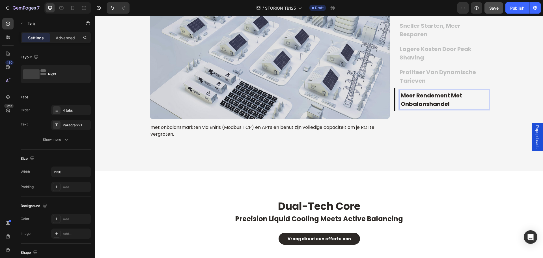
scroll to position [900, 0]
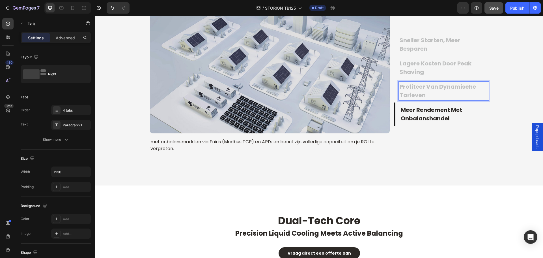
click at [419, 85] on p "profiteer van dynamische tarieven" at bounding box center [444, 90] width 88 height 17
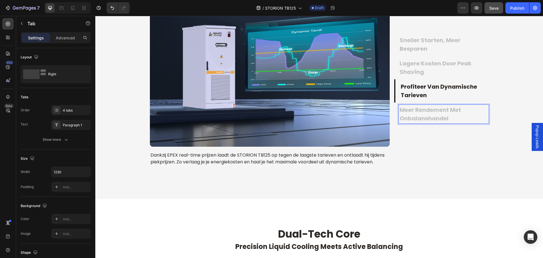
click at [426, 116] on p "meer rendement met onbalanshandel" at bounding box center [444, 114] width 88 height 17
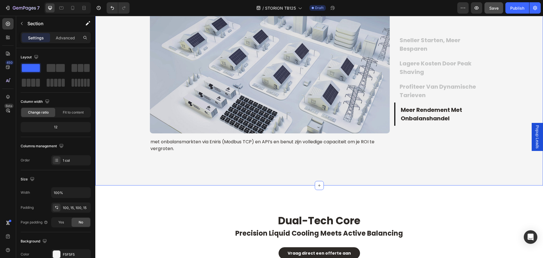
click at [254, 165] on div "Verdien Je Investering in Slechts 3 Jaar Terug Heading Vraag direct een offerte…" at bounding box center [319, 59] width 448 height 252
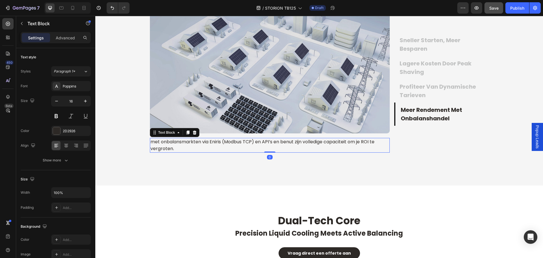
click at [259, 145] on p "met onbalansmarkten via Eniris (Modbus TCP) en API’s en benut zijn volledige ca…" at bounding box center [270, 145] width 239 height 14
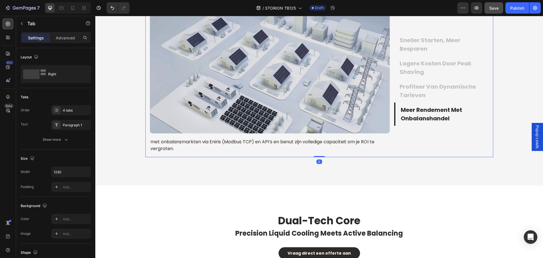
click at [429, 95] on p "profiteer van dynamische tarieven" at bounding box center [444, 90] width 88 height 17
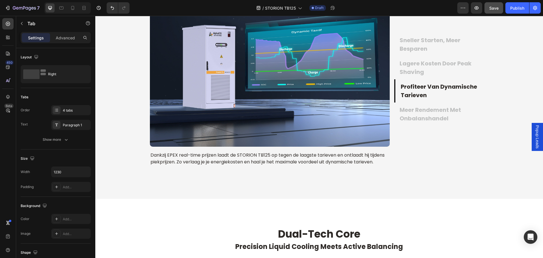
click at [436, 139] on div "sneller starten, meer besparen lagere kosten door peak shaving profiteer van dy…" at bounding box center [443, 79] width 99 height 182
click at [439, 116] on p "meer rendement met onbalanshandel" at bounding box center [444, 114] width 88 height 17
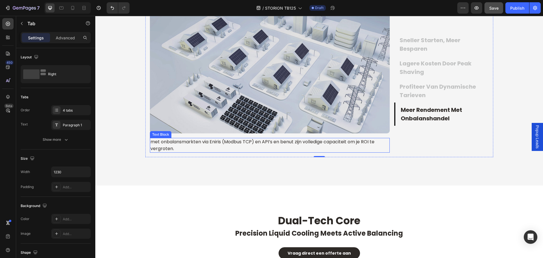
click at [276, 141] on p "met onbalansmarkten via Eniris (Modbus TCP) en API’s en benut zijn volledige ca…" at bounding box center [270, 145] width 239 height 14
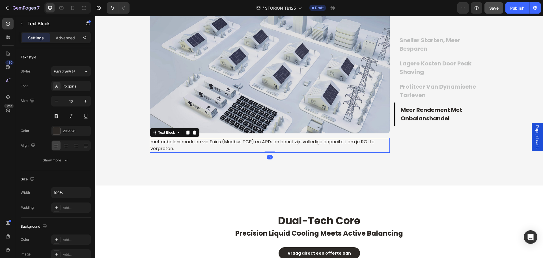
click at [276, 141] on p "met onbalansmarkten via Eniris (Modbus TCP) en API’s en benut zijn volledige ca…" at bounding box center [270, 145] width 239 height 14
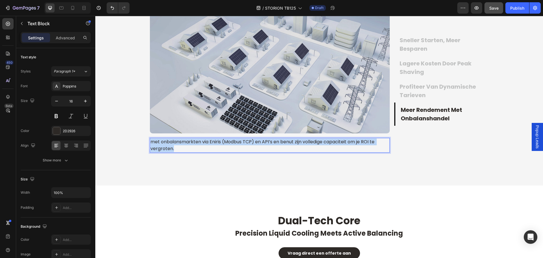
click at [276, 141] on p "met onbalansmarkten via Eniris (Modbus TCP) en API’s en benut zijn volledige ca…" at bounding box center [270, 145] width 239 height 14
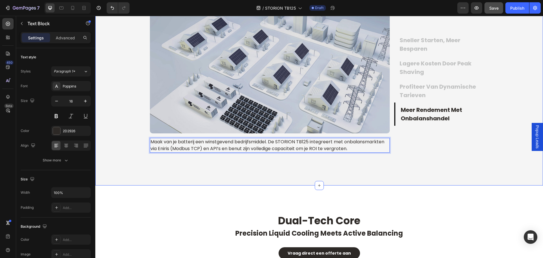
click at [120, 144] on div "Verdien Je Investering in Slechts 3 Jaar Terug Heading Vraag direct een offerte…" at bounding box center [319, 59] width 439 height 195
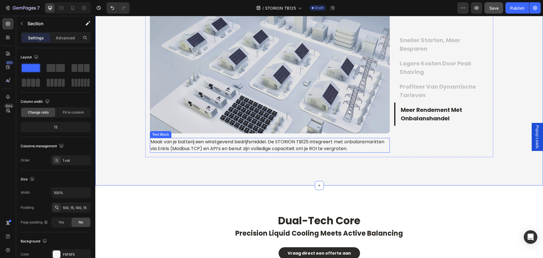
click at [271, 148] on p "Maak van je batterij een winstgevend bedrijfsmiddel. De STORION TB125 integreer…" at bounding box center [270, 145] width 239 height 14
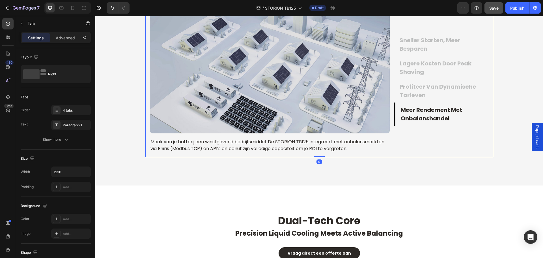
click at [410, 156] on div "sneller starten, meer besparen lagere kosten door peak shaving profiteer van dy…" at bounding box center [443, 79] width 99 height 156
click at [364, 143] on p "Maak van je batterij een winstgevend bedrijfsmiddel. De STORION TB125 integreer…" at bounding box center [270, 145] width 239 height 14
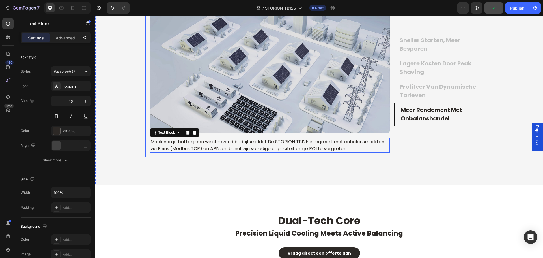
click at [443, 92] on p "profiteer van dynamische tarieven" at bounding box center [444, 90] width 88 height 17
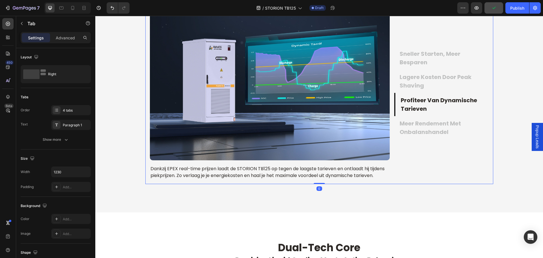
scroll to position [914, 0]
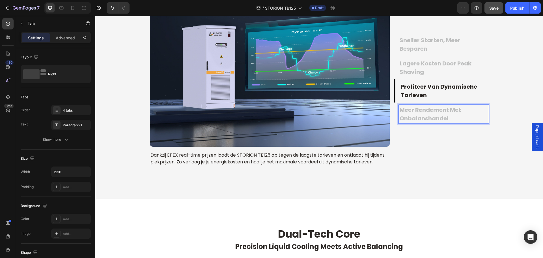
click at [443, 114] on p "meer rendement met onbalanshandel" at bounding box center [444, 114] width 88 height 17
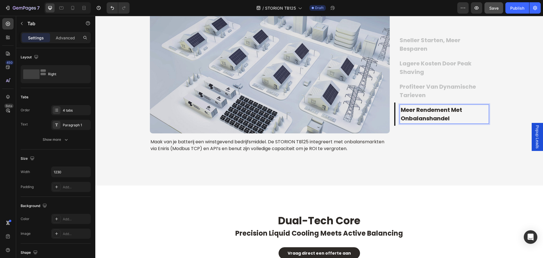
click at [438, 71] on p "lagere kosten door peak shaving" at bounding box center [444, 67] width 88 height 17
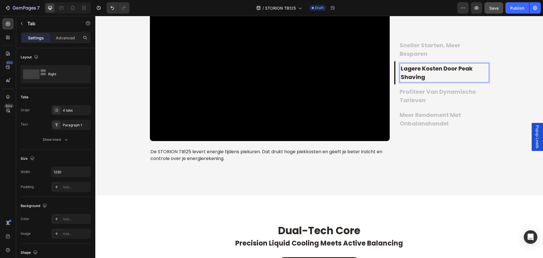
scroll to position [905, 0]
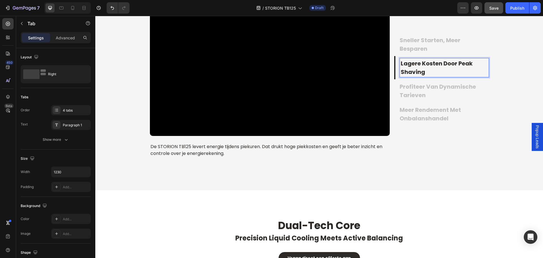
click at [430, 111] on p "meer rendement met onbalanshandel" at bounding box center [444, 114] width 88 height 17
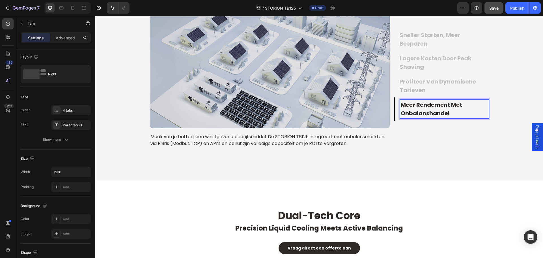
scroll to position [900, 0]
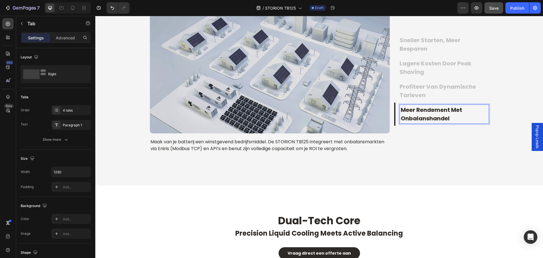
click at [435, 63] on p "lagere kosten door peak shaving" at bounding box center [444, 67] width 88 height 17
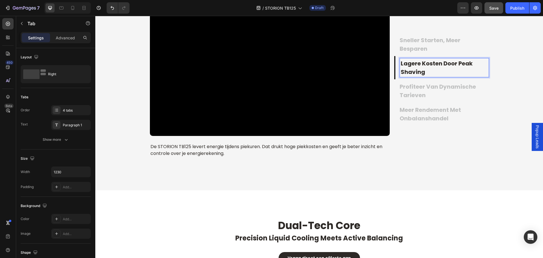
click at [432, 44] on p "sneller starten, meer besparen" at bounding box center [444, 44] width 88 height 17
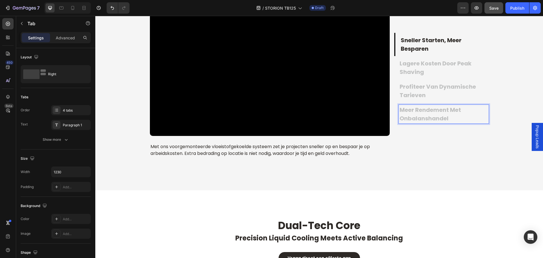
click at [424, 120] on p "meer rendement met onbalanshandel" at bounding box center [444, 114] width 88 height 17
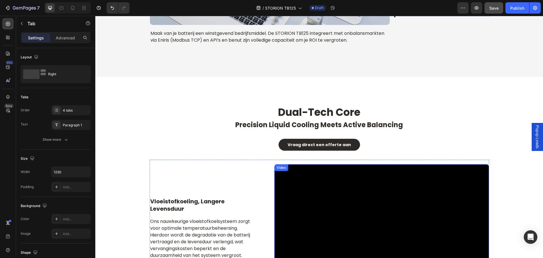
scroll to position [1013, 0]
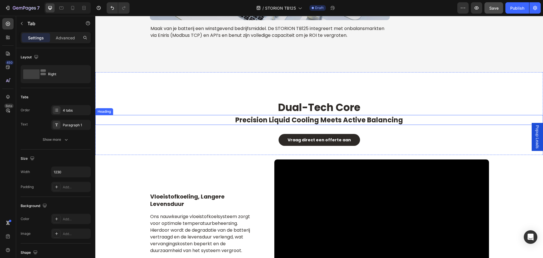
click at [338, 120] on span "precision liquid cooling meets active balancing" at bounding box center [319, 119] width 168 height 9
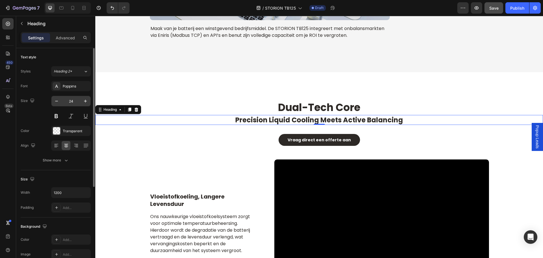
click at [75, 104] on input "24" at bounding box center [71, 101] width 19 height 10
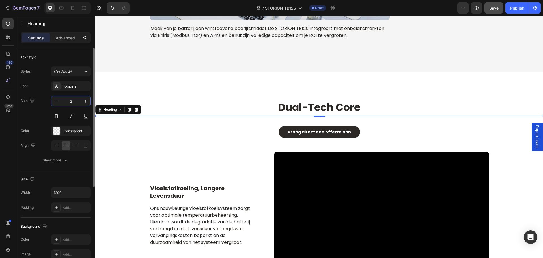
type input "20"
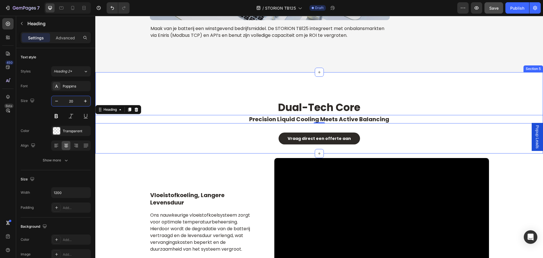
click at [202, 88] on div "dual-tech core Heading precision liquid cooling meets active balancing Heading …" at bounding box center [319, 112] width 448 height 81
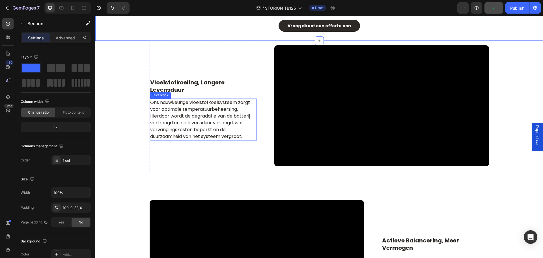
scroll to position [1127, 0]
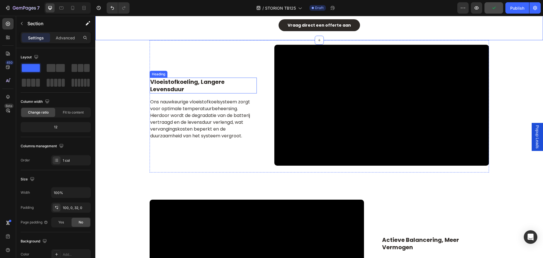
click at [192, 83] on h2 "vloeistofkoeling, langere levensduur" at bounding box center [203, 86] width 107 height 16
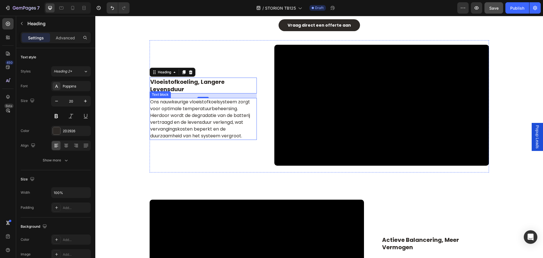
click at [197, 127] on p "Ons nauwkeurige vloeistofkoelsysteem zorgt voor optimale temperatuurbeheersing.…" at bounding box center [203, 118] width 106 height 41
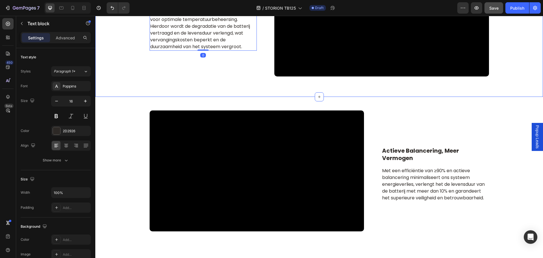
scroll to position [1268, 0]
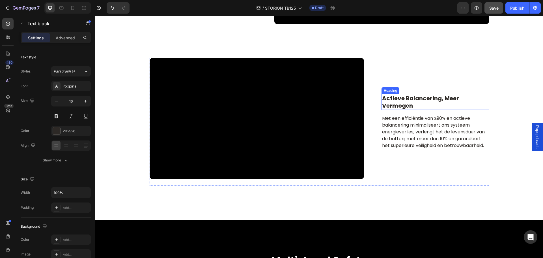
click at [424, 104] on h2 "actieve balancering, meer vermogen" at bounding box center [435, 102] width 107 height 16
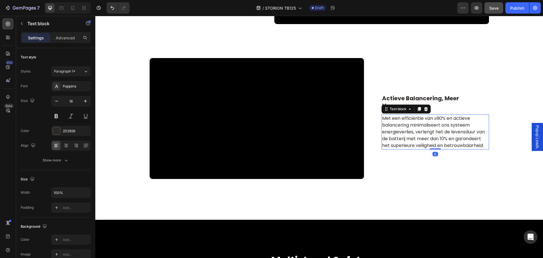
click at [419, 131] on p "Met een efficiëntie van ≥90% en actieve balancering minimaliseert ons systeem e…" at bounding box center [435, 132] width 106 height 34
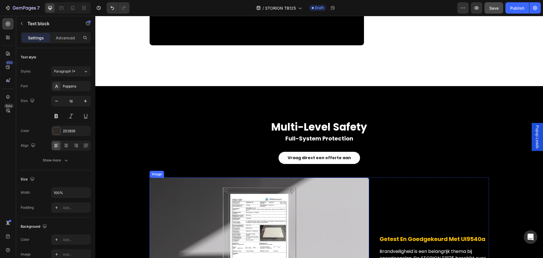
scroll to position [1438, 0]
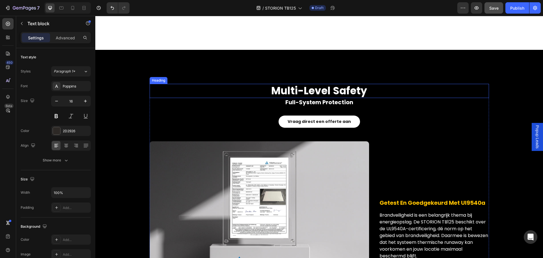
click at [298, 87] on h2 "multi-level safety" at bounding box center [320, 91] width 340 height 14
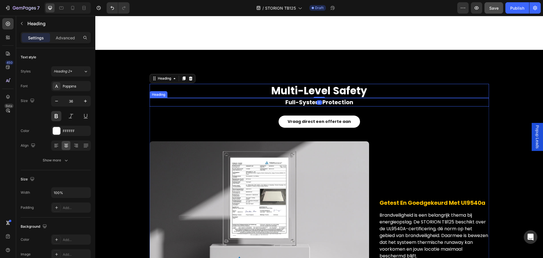
click at [303, 103] on h2 "full-system protection" at bounding box center [320, 102] width 340 height 8
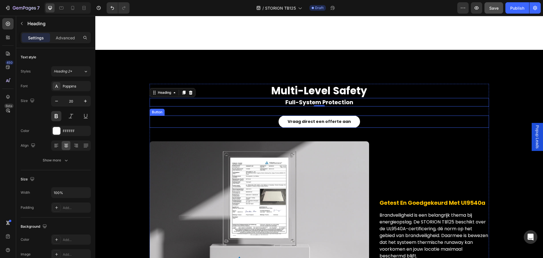
click at [304, 126] on link "Vraag direct een offerte aan" at bounding box center [319, 121] width 81 height 12
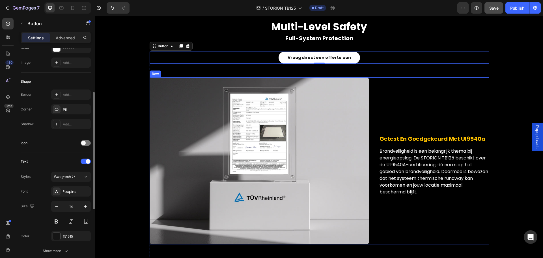
scroll to position [1551, 0]
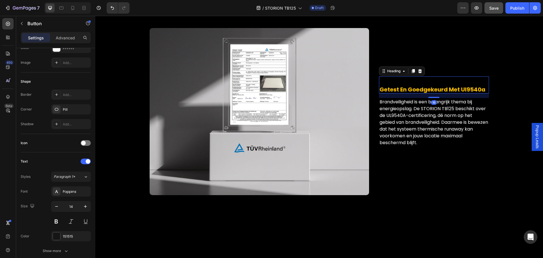
click at [431, 90] on span "getest en goedgekeurd met ul9540a" at bounding box center [433, 89] width 106 height 8
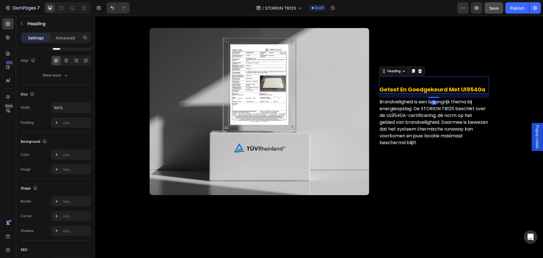
scroll to position [0, 0]
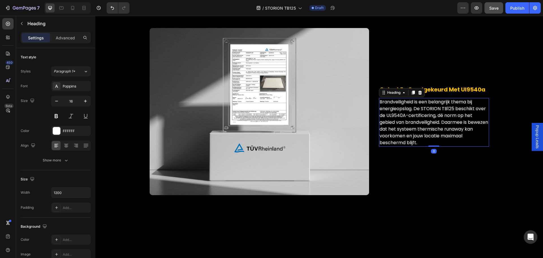
click at [426, 121] on h2 "Brandveiligheid is een belangrijk thema bij energieopslag. De STORION TB125 bes…" at bounding box center [434, 122] width 110 height 49
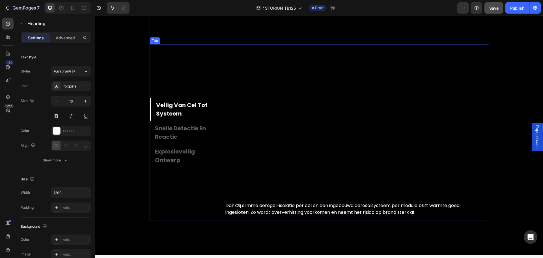
scroll to position [1749, 0]
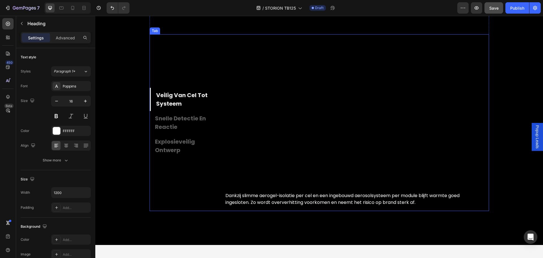
click at [189, 125] on p "snelle detectie en reactie" at bounding box center [185, 122] width 60 height 17
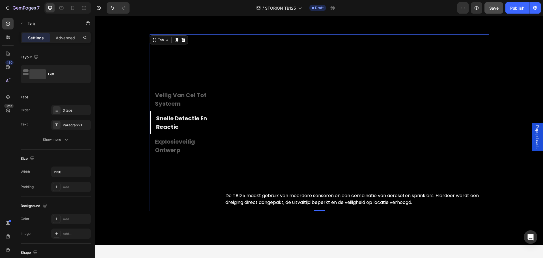
click at [169, 143] on p "explosieveilig ontwerp" at bounding box center [185, 145] width 60 height 17
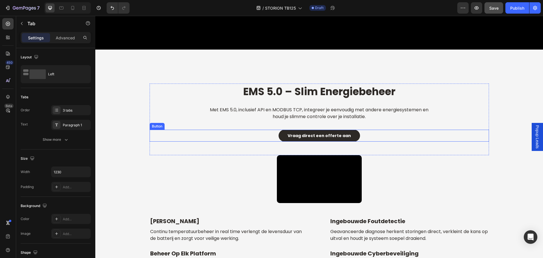
scroll to position [1979, 0]
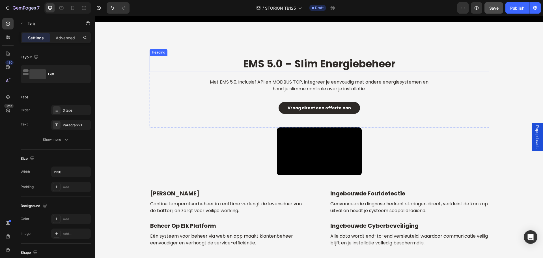
click at [308, 61] on strong "EMS 5.0 – Slim Energiebeheer" at bounding box center [319, 64] width 152 height 14
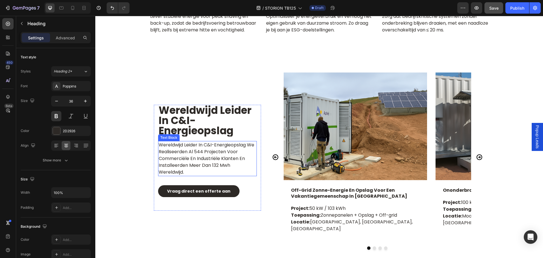
scroll to position [2629, 0]
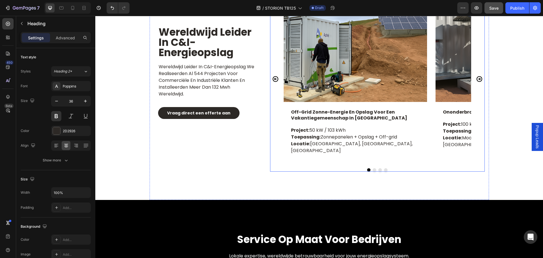
click at [478, 76] on icon "Carousel Next Arrow" at bounding box center [479, 79] width 7 height 7
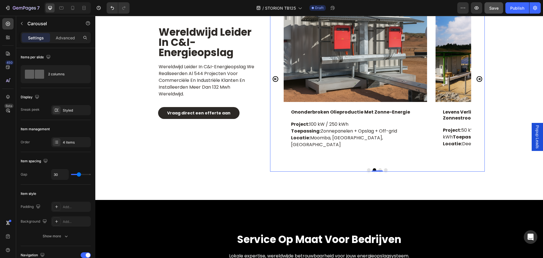
click at [478, 76] on icon "Carousel Next Arrow" at bounding box center [479, 79] width 7 height 7
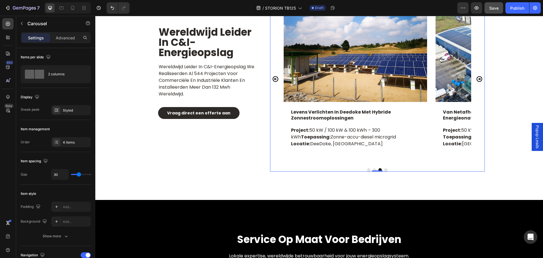
click at [478, 76] on icon "Carousel Next Arrow" at bounding box center [479, 79] width 7 height 7
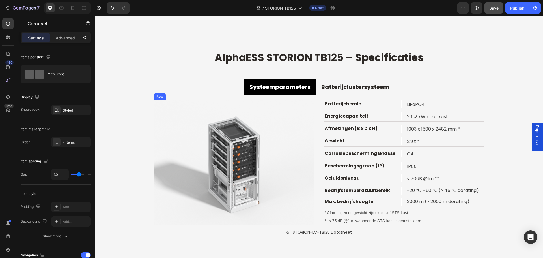
scroll to position [3054, 0]
click at [274, 86] on strong "Systeemparameters" at bounding box center [280, 87] width 61 height 8
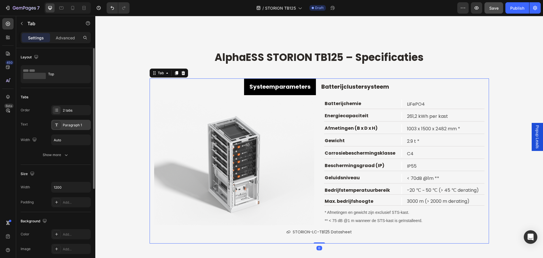
click at [62, 128] on div "Paragraph 1" at bounding box center [71, 125] width 40 height 10
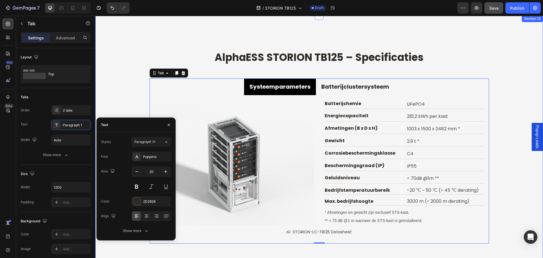
click at [131, 79] on div "AlphaESS STORION TB125 – Specificaties Heading Systeemparameters Batterijcluste…" at bounding box center [319, 146] width 448 height 194
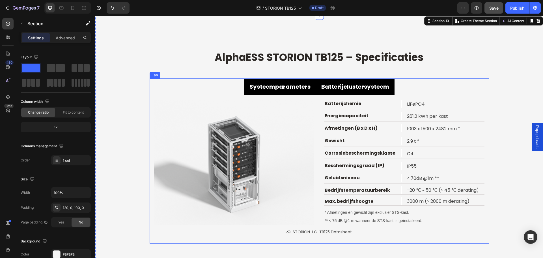
click at [358, 90] on strong "Batterijclustersysteem" at bounding box center [355, 87] width 68 height 8
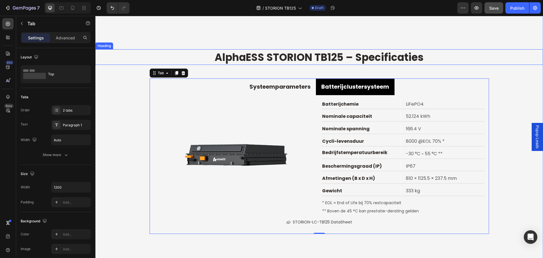
click at [270, 60] on strong "AlphaESS STORION TB125 – Specificaties" at bounding box center [319, 57] width 209 height 14
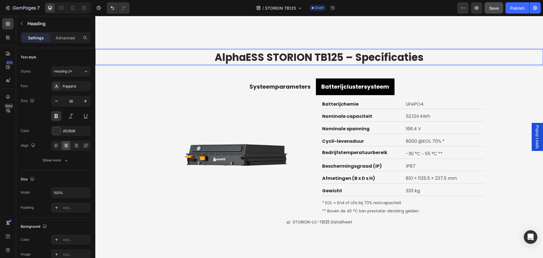
click at [267, 58] on strong "AlphaESS STORION TB125 – Specificaties" at bounding box center [319, 57] width 209 height 14
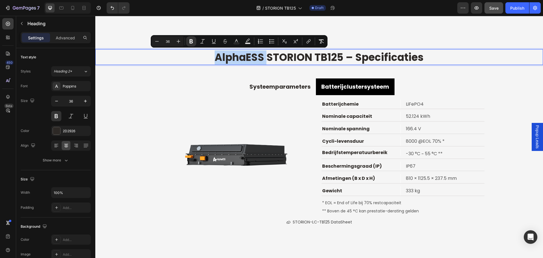
drag, startPoint x: 266, startPoint y: 58, endPoint x: 192, endPoint y: 60, distance: 74.4
click at [192, 60] on p "AlphaESS STORION TB125 – Specificaties" at bounding box center [319, 57] width 447 height 13
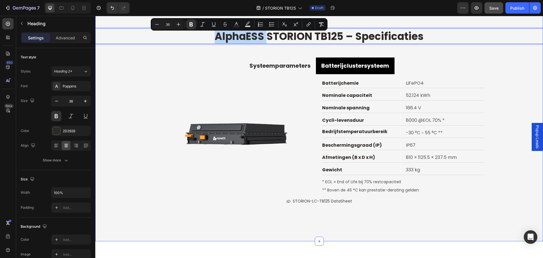
scroll to position [3082, 0]
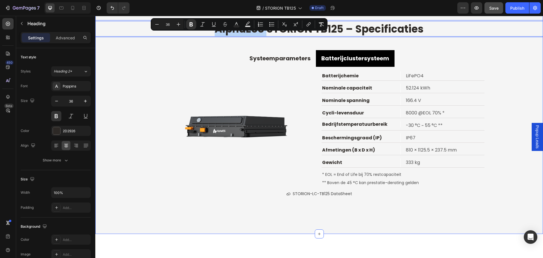
click at [401, 223] on div "AlphaESS STORION TB125 – Specificaties Heading 48 Systeemparameters Batterijclu…" at bounding box center [319, 110] width 448 height 247
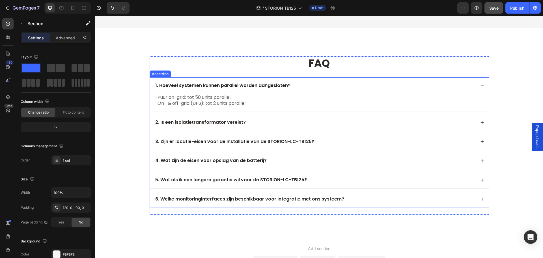
scroll to position [3335, 0]
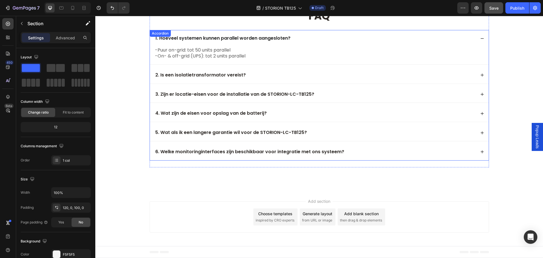
click at [283, 78] on div "2. Is een isolatietransformator vereist?" at bounding box center [314, 75] width 321 height 8
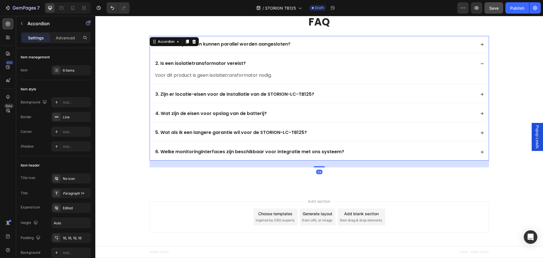
scroll to position [3329, 0]
click at [356, 96] on div "3. Zijn er locatie-eisen voor de installatie van de STORION-LC-TB125?" at bounding box center [314, 95] width 321 height 8
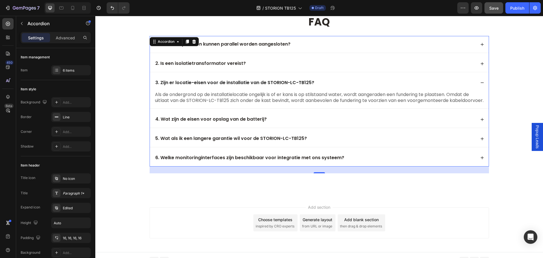
scroll to position [3335, 0]
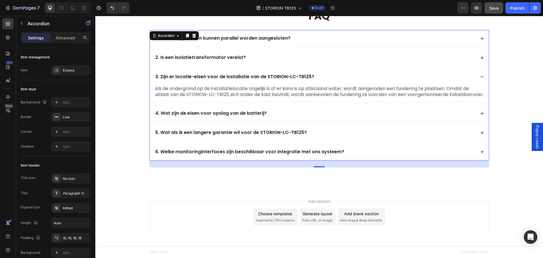
click at [347, 111] on div "4. Wat zijn de eisen voor opslag van de batterij?" at bounding box center [319, 113] width 339 height 17
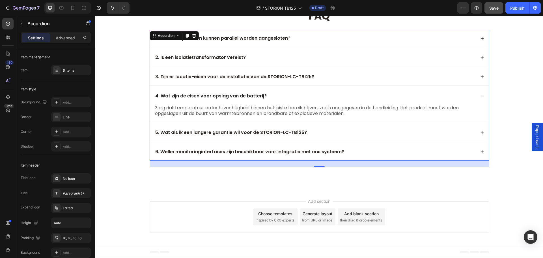
click at [381, 131] on div "5. Wat als ik een langere garantie wil voor de STORION-LC-TB125?" at bounding box center [314, 133] width 321 height 8
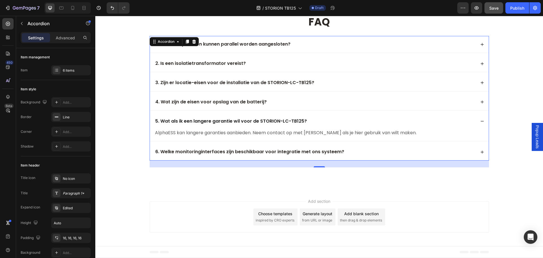
scroll to position [3329, 0]
click at [407, 148] on div "6. Welke monitoringinterfaces zijn beschikbaar voor integratie met ons systeem?" at bounding box center [319, 151] width 339 height 17
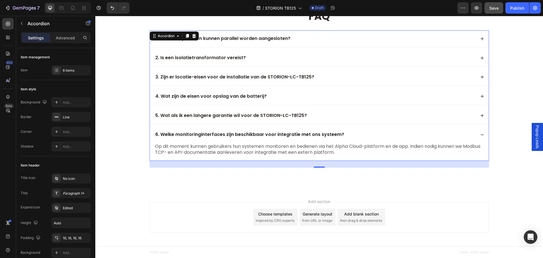
scroll to position [3335, 0]
drag, startPoint x: 497, startPoint y: 8, endPoint x: 160, endPoint y: 130, distance: 358.5
click at [497, 8] on span "Save" at bounding box center [493, 8] width 9 height 5
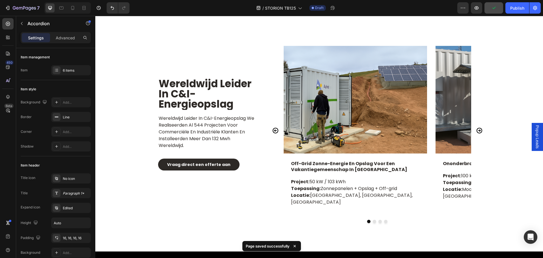
scroll to position [2401, 0]
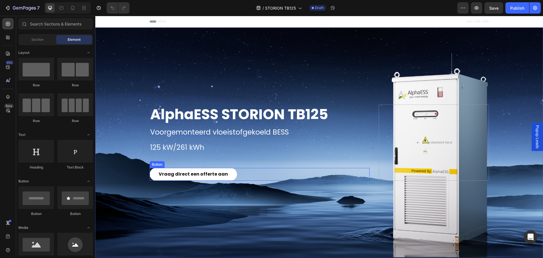
click at [243, 172] on div "Vraag direct een offerte aan Button" at bounding box center [260, 174] width 220 height 13
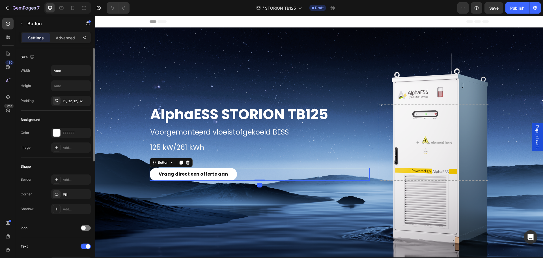
scroll to position [141, 0]
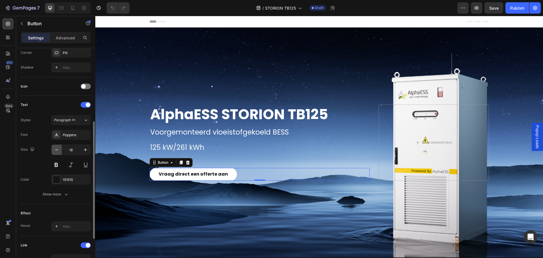
click at [51, 149] on button "button" at bounding box center [56, 150] width 10 height 10
click at [51, 149] on div "16" at bounding box center [71, 149] width 40 height 11
type input "15"
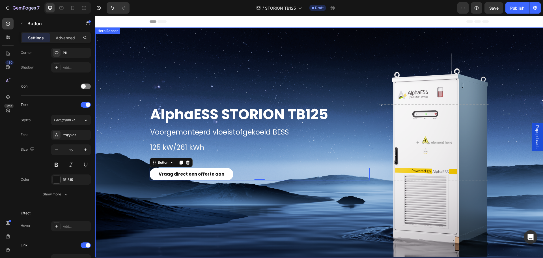
click at [304, 203] on div "Overlay" at bounding box center [319, 142] width 448 height 230
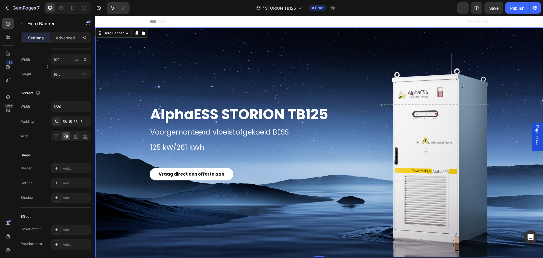
scroll to position [0, 0]
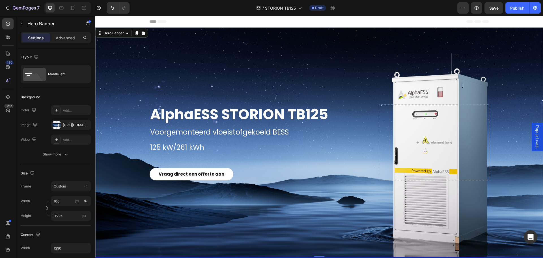
click at [238, 181] on div "AlphaESS STORION TB125 Heading Voorgemonteerd vloeistofgekoeld BESS Text Block …" at bounding box center [319, 142] width 348 height 109
click at [237, 174] on div "Vraag direct een offerte aan Button" at bounding box center [260, 174] width 220 height 12
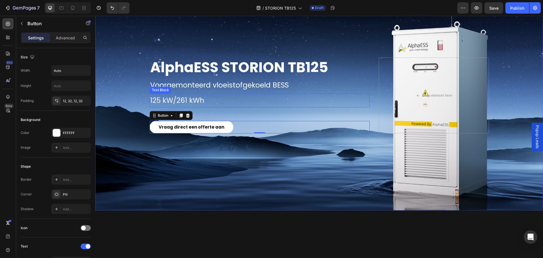
scroll to position [85, 0]
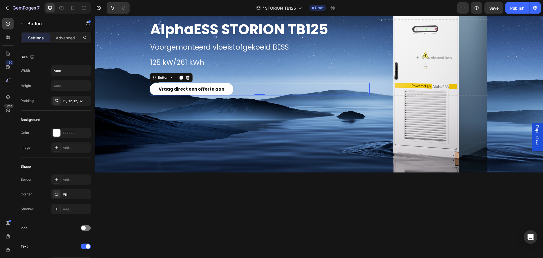
click at [256, 85] on div "Vraag direct een offerte aan Button 0" at bounding box center [260, 89] width 220 height 12
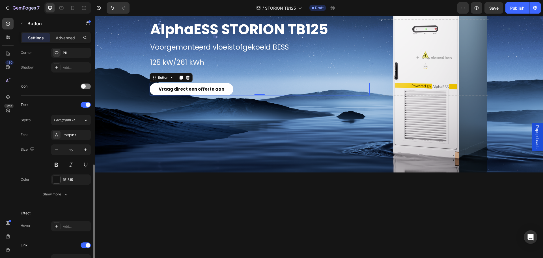
scroll to position [209, 0]
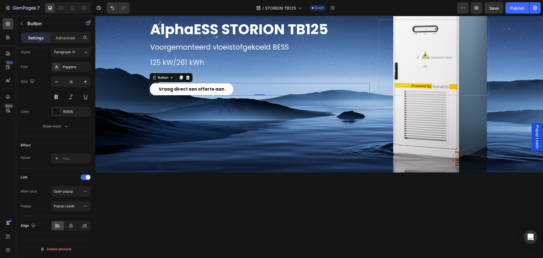
click at [535, 133] on span "Popup Leads" at bounding box center [538, 136] width 6 height 23
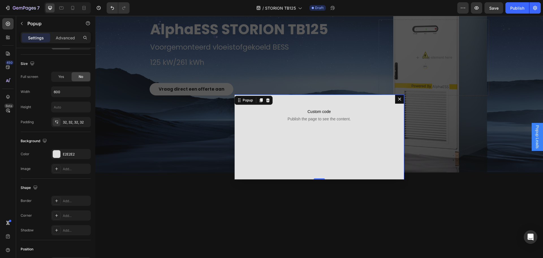
scroll to position [0, 0]
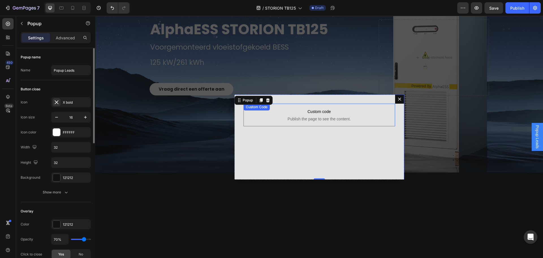
click at [332, 109] on span "Custom code" at bounding box center [320, 111] width 152 height 7
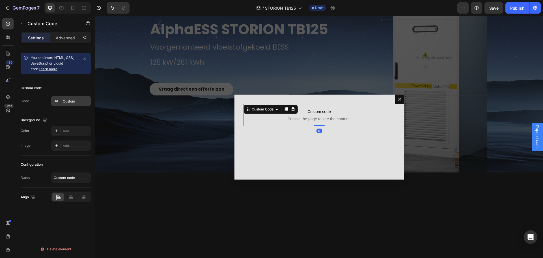
click at [69, 99] on div "Custom" at bounding box center [76, 101] width 27 height 5
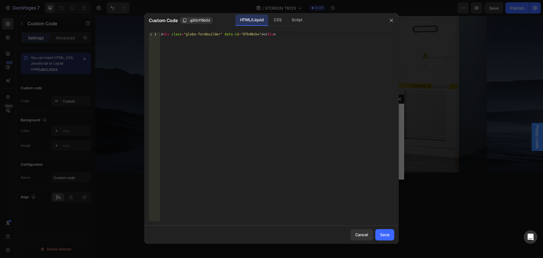
type textarea "<div class="globo-formbuilder" data-id="OTk4Nzk="></div>"
click at [278, 37] on div "< div class = "globo-formbuilder" data-id = "OTk4Nzk=" > </ div >" at bounding box center [277, 130] width 234 height 197
paste textarea "<div class="globo-formbuilder" data-id="MTA2NDY5"></div>"
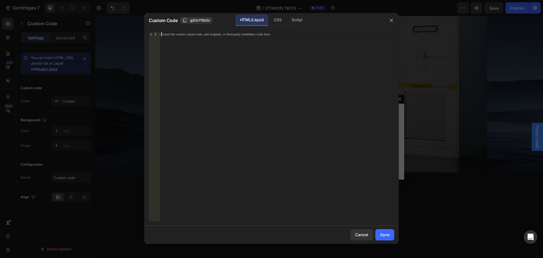
type textarea "<div class="globo-formbuilder" data-id="MTA2NDY5"></div>"
click at [385, 234] on div "Save" at bounding box center [384, 234] width 9 height 6
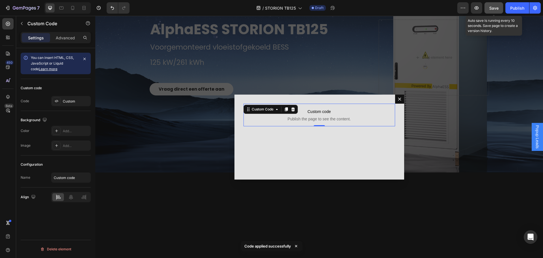
click at [492, 7] on span "Save" at bounding box center [493, 8] width 9 height 5
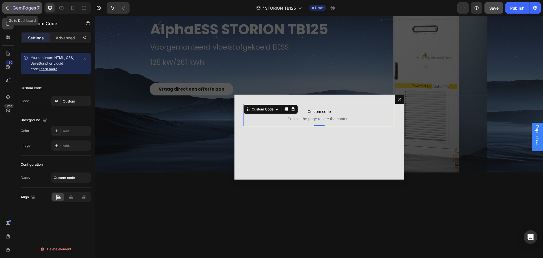
click at [7, 7] on icon "button" at bounding box center [8, 8] width 6 height 6
